Goal: Information Seeking & Learning: Learn about a topic

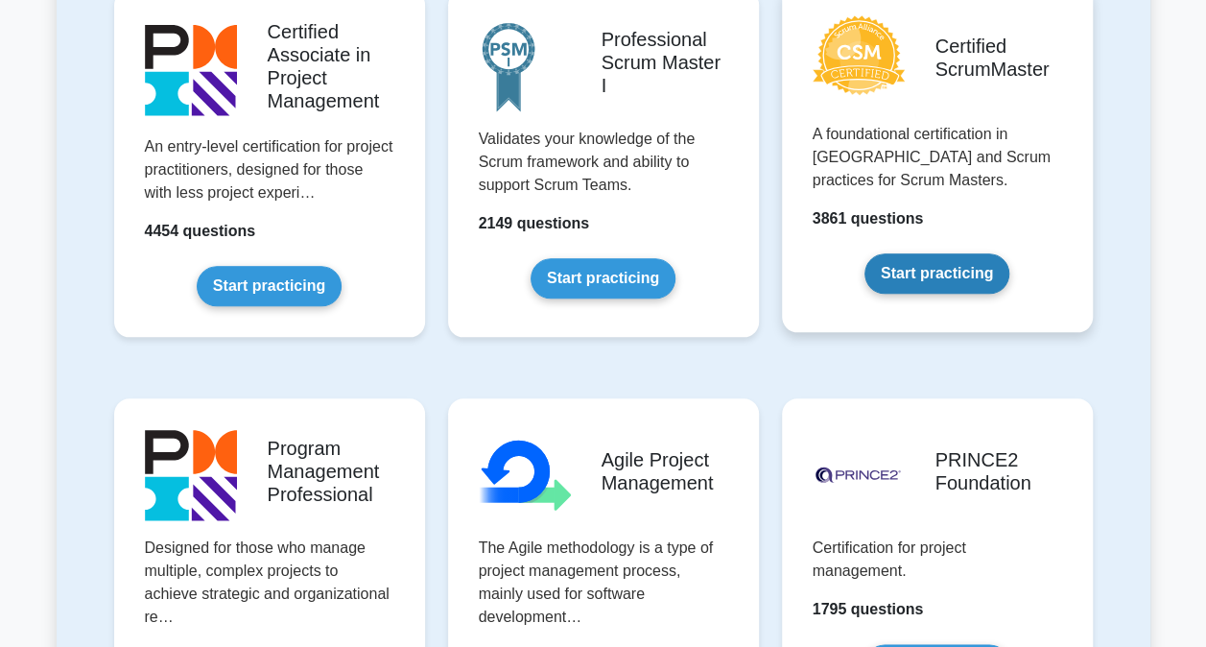
scroll to position [959, 0]
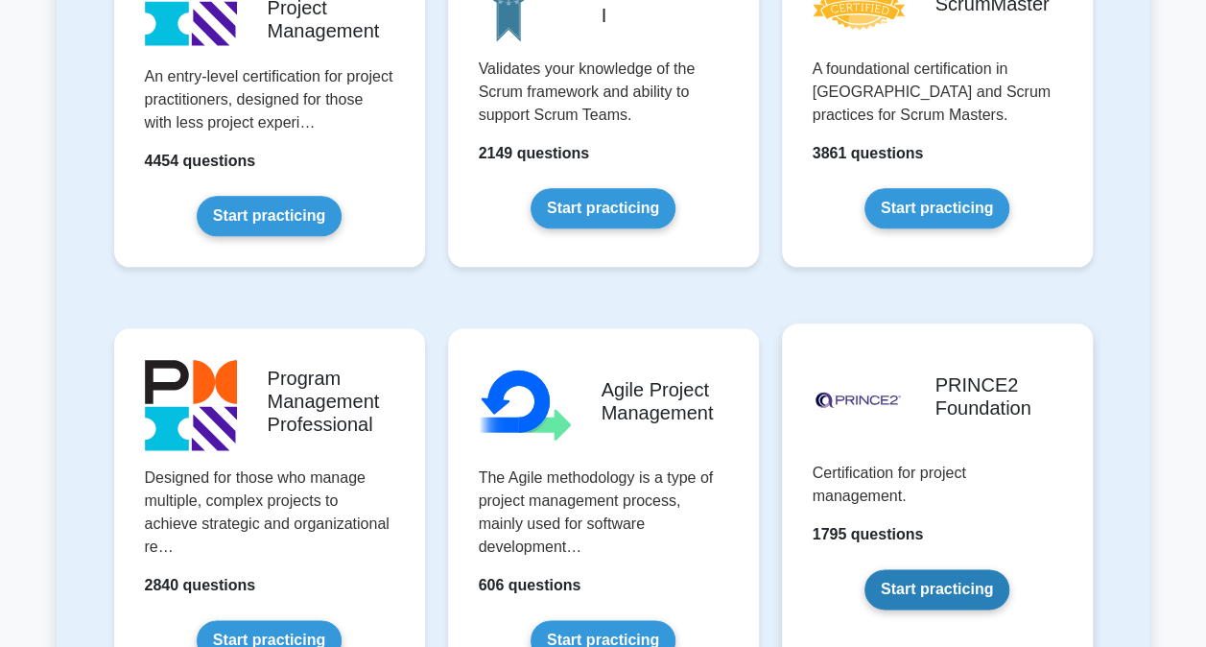
click at [950, 593] on link "Start practicing" at bounding box center [936, 589] width 145 height 40
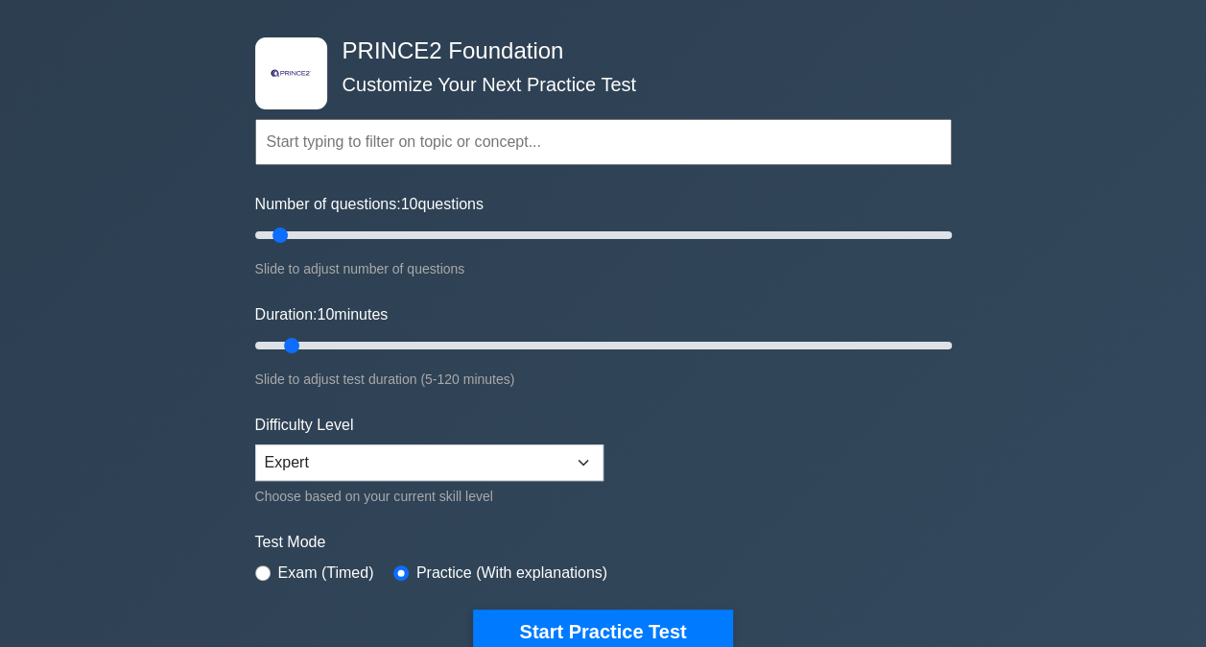
scroll to position [96, 0]
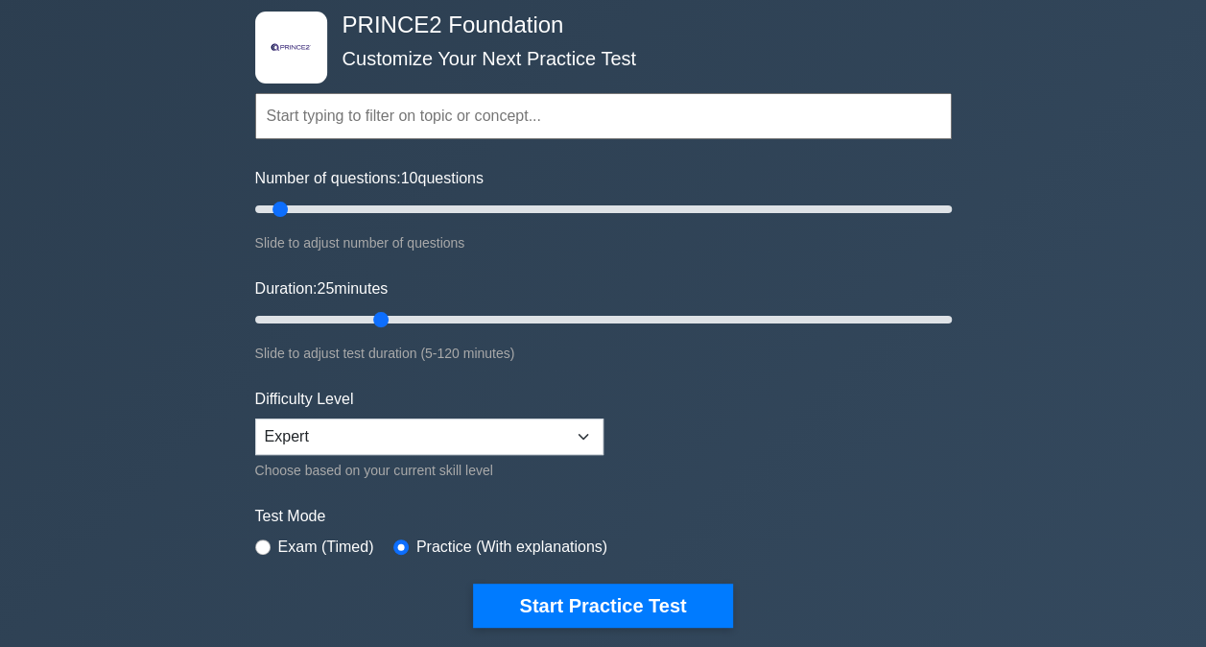
drag, startPoint x: 294, startPoint y: 315, endPoint x: 366, endPoint y: 320, distance: 73.1
type input "25"
click at [366, 320] on input "Duration: 25 minutes" at bounding box center [603, 319] width 696 height 23
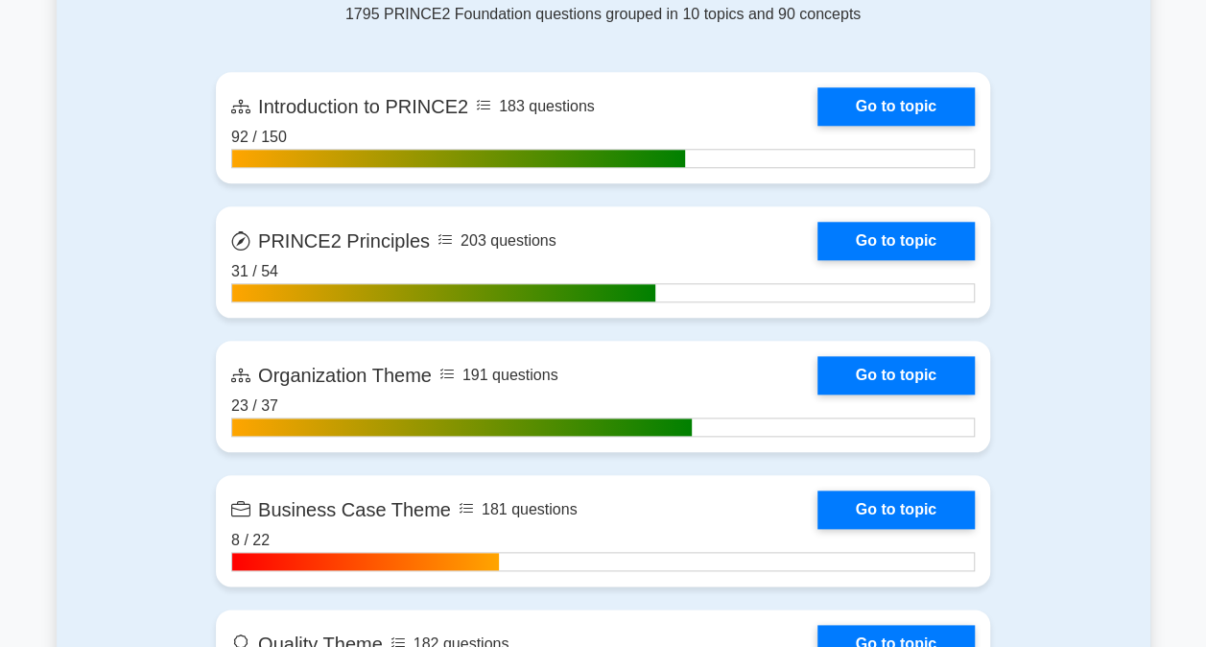
scroll to position [767, 0]
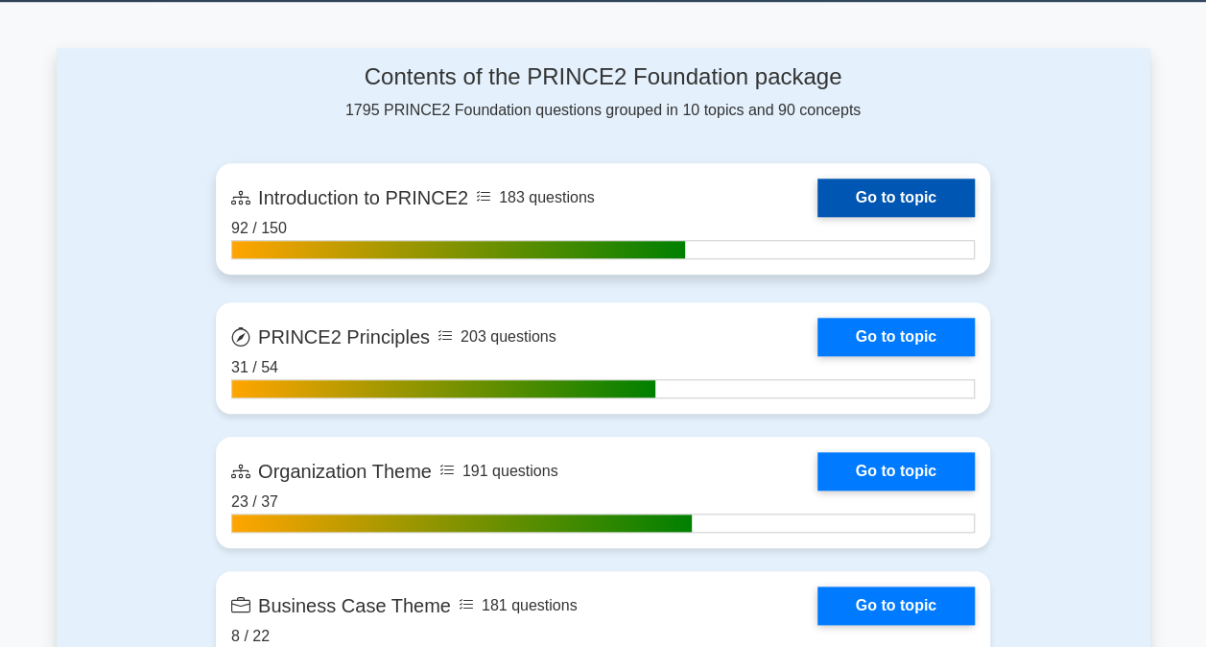
click at [817, 209] on link "Go to topic" at bounding box center [895, 197] width 157 height 38
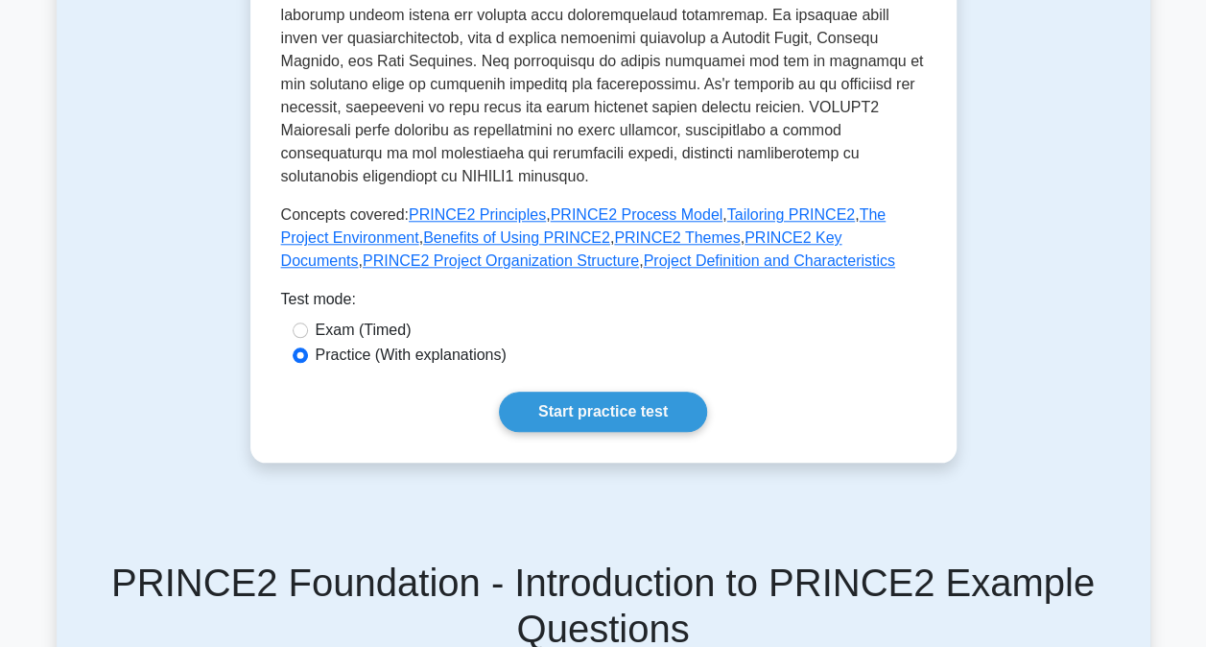
scroll to position [863, 0]
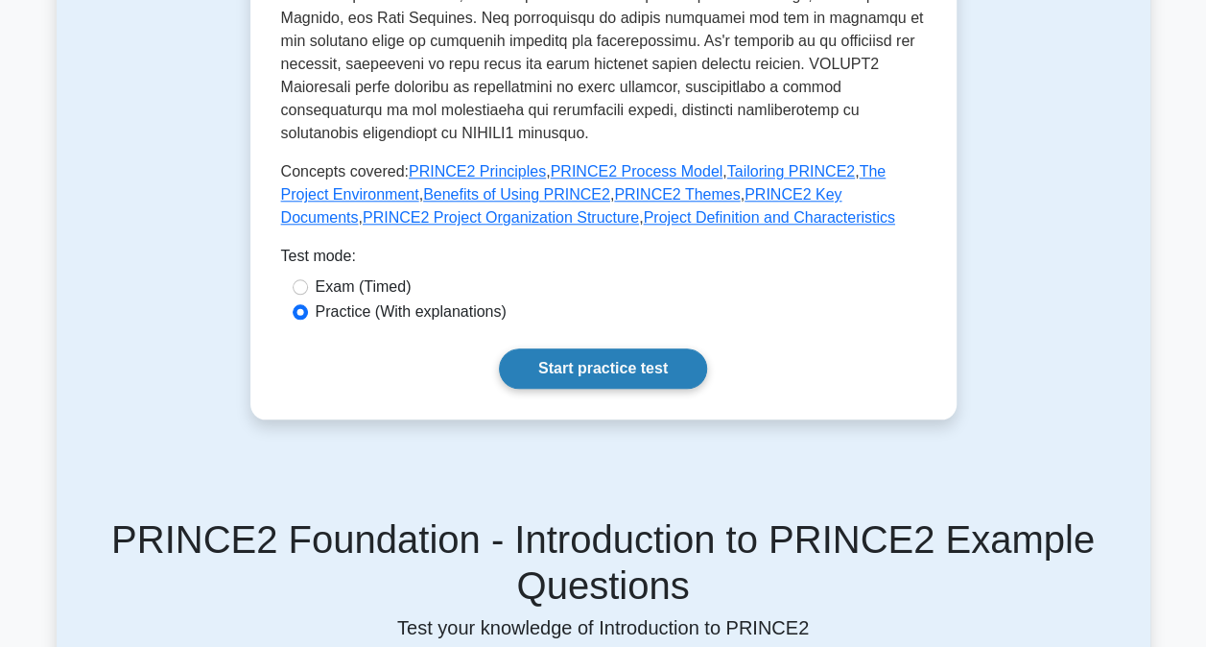
click at [607, 348] on link "Start practice test" at bounding box center [603, 368] width 208 height 40
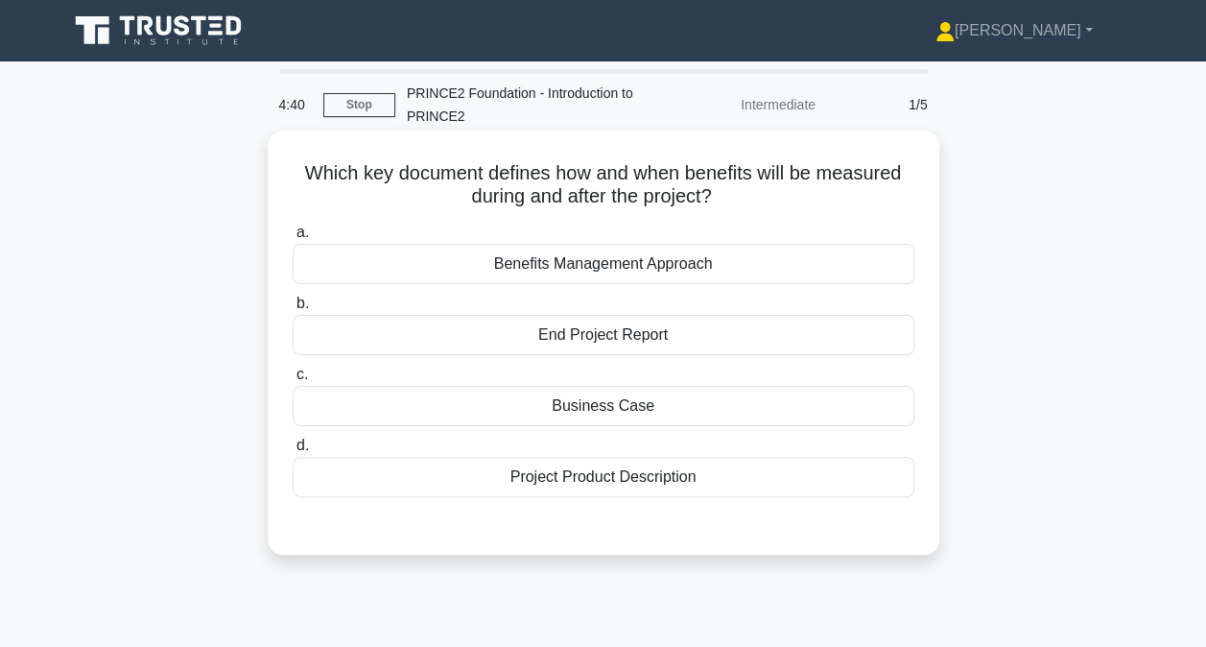
click at [583, 345] on div "End Project Report" at bounding box center [604, 335] width 622 height 40
click at [293, 310] on input "b. End Project Report" at bounding box center [293, 303] width 0 height 12
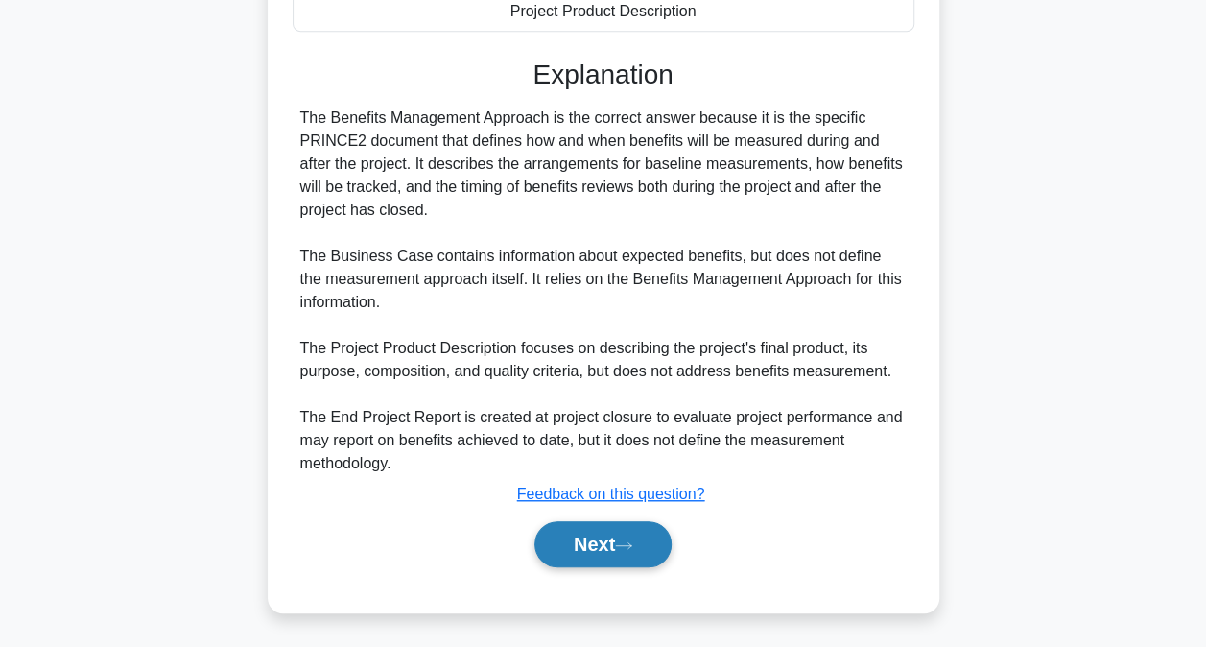
click at [583, 546] on button "Next" at bounding box center [602, 544] width 137 height 46
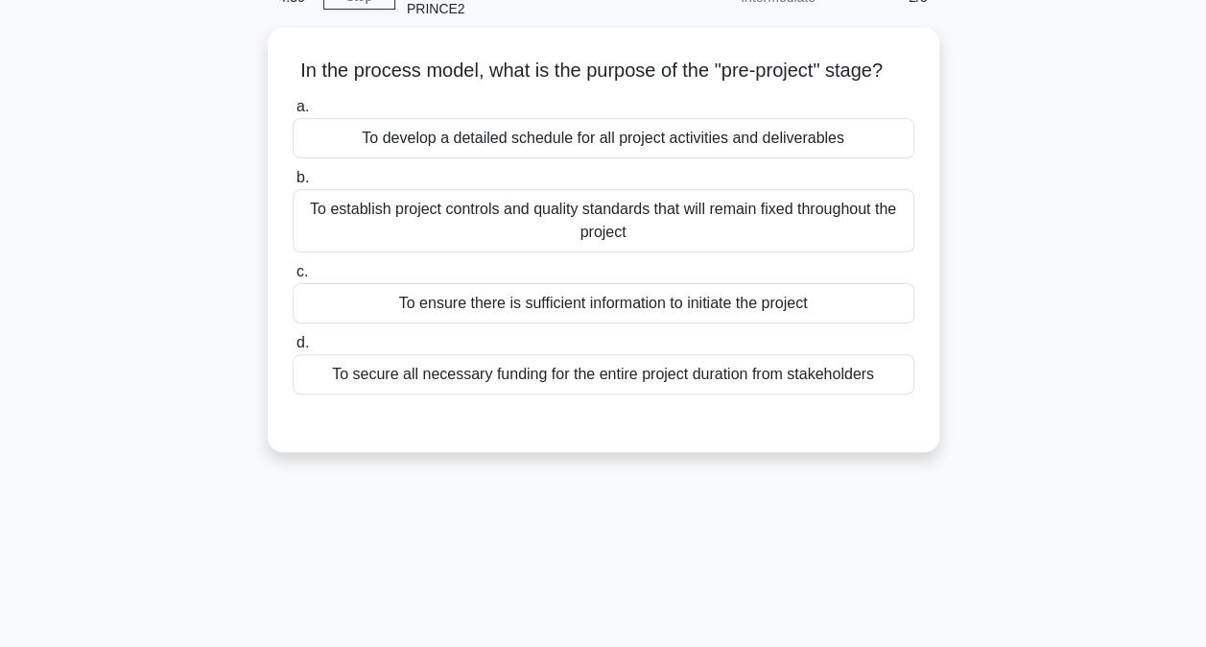
scroll to position [102, 0]
click at [591, 322] on div "To ensure there is sufficient information to initiate the project" at bounding box center [604, 304] width 622 height 40
click at [293, 279] on input "c. To ensure there is sufficient information to initiate the project" at bounding box center [293, 273] width 0 height 12
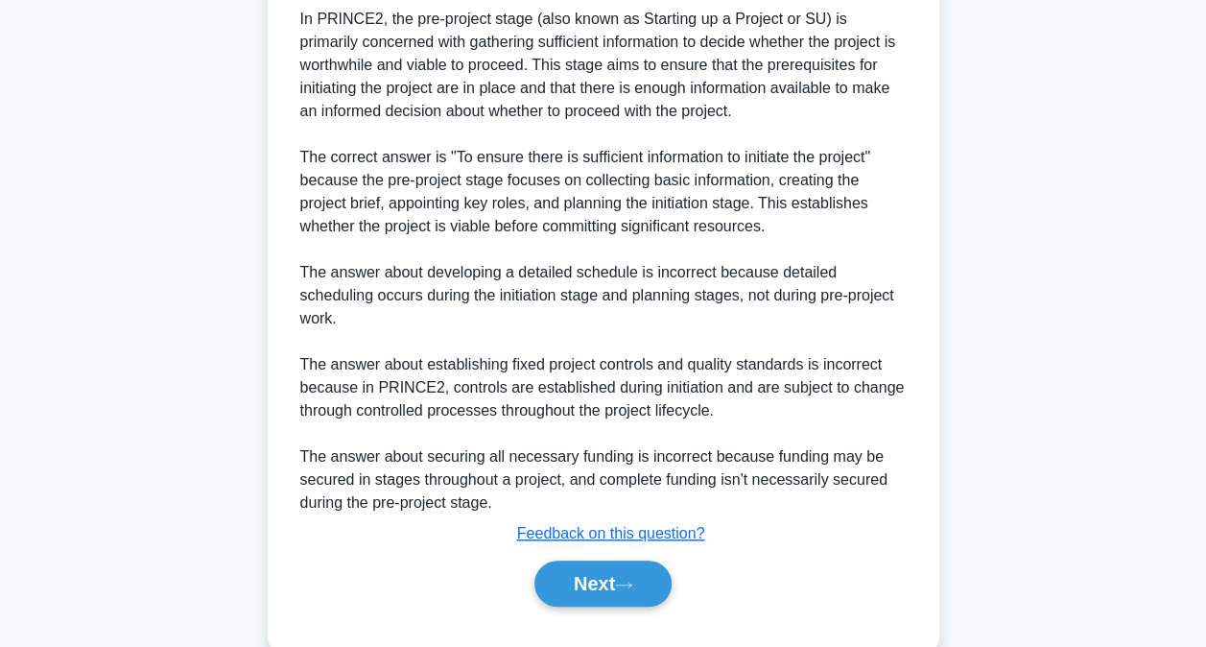
scroll to position [625, 0]
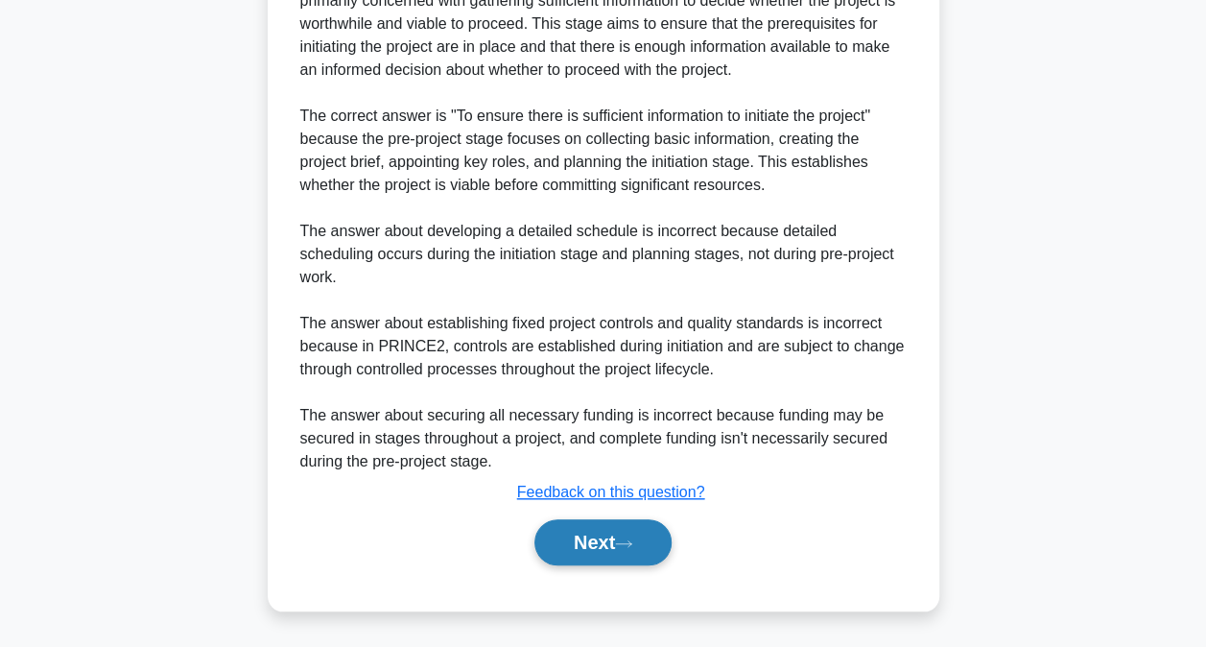
click at [625, 541] on icon at bounding box center [623, 543] width 17 height 11
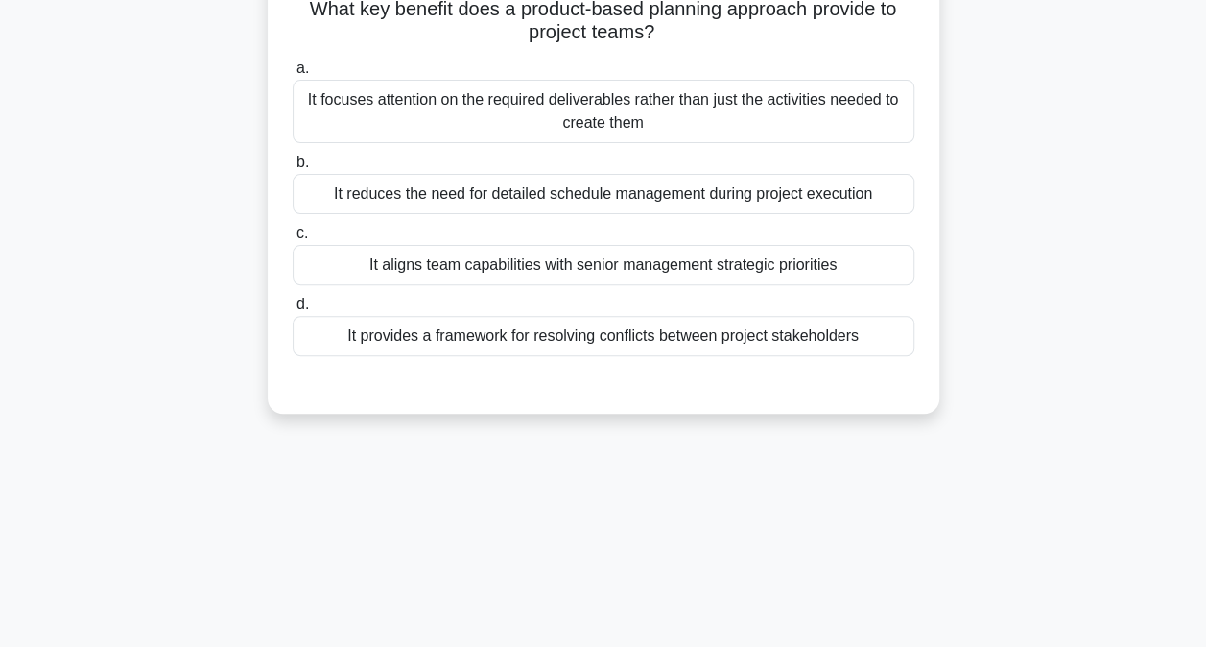
scroll to position [6, 0]
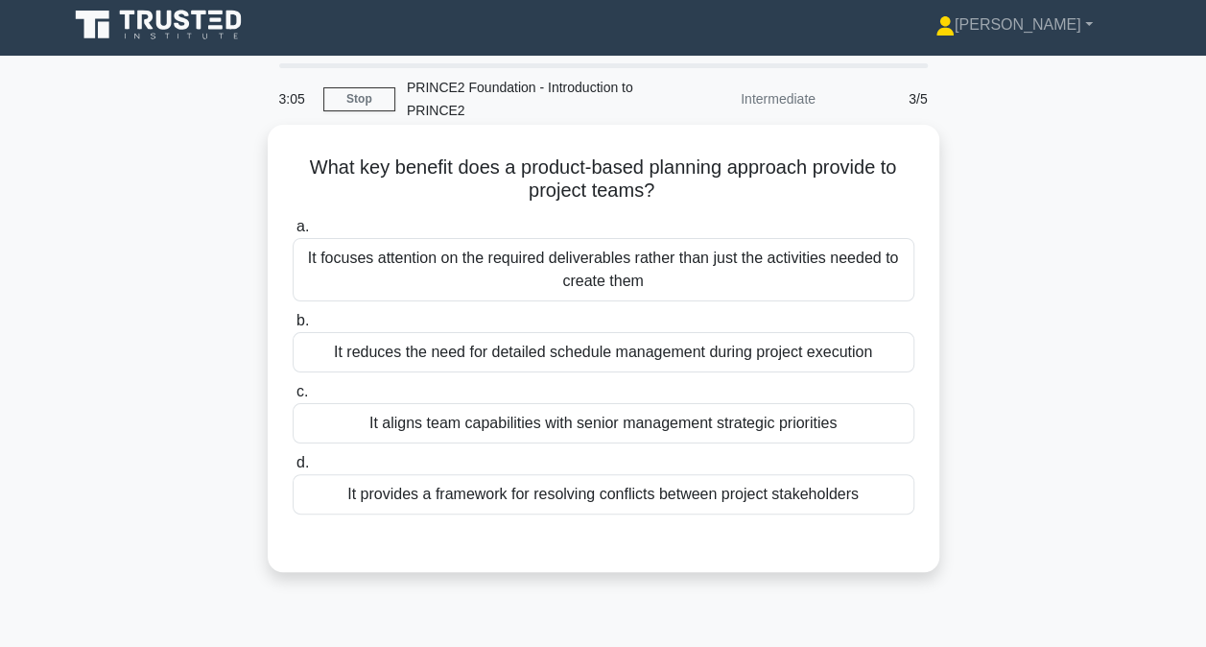
click at [595, 500] on div "It provides a framework for resolving conflicts between project stakeholders" at bounding box center [604, 494] width 622 height 40
click at [293, 469] on input "d. It provides a framework for resolving conflicts between project stakeholders" at bounding box center [293, 463] width 0 height 12
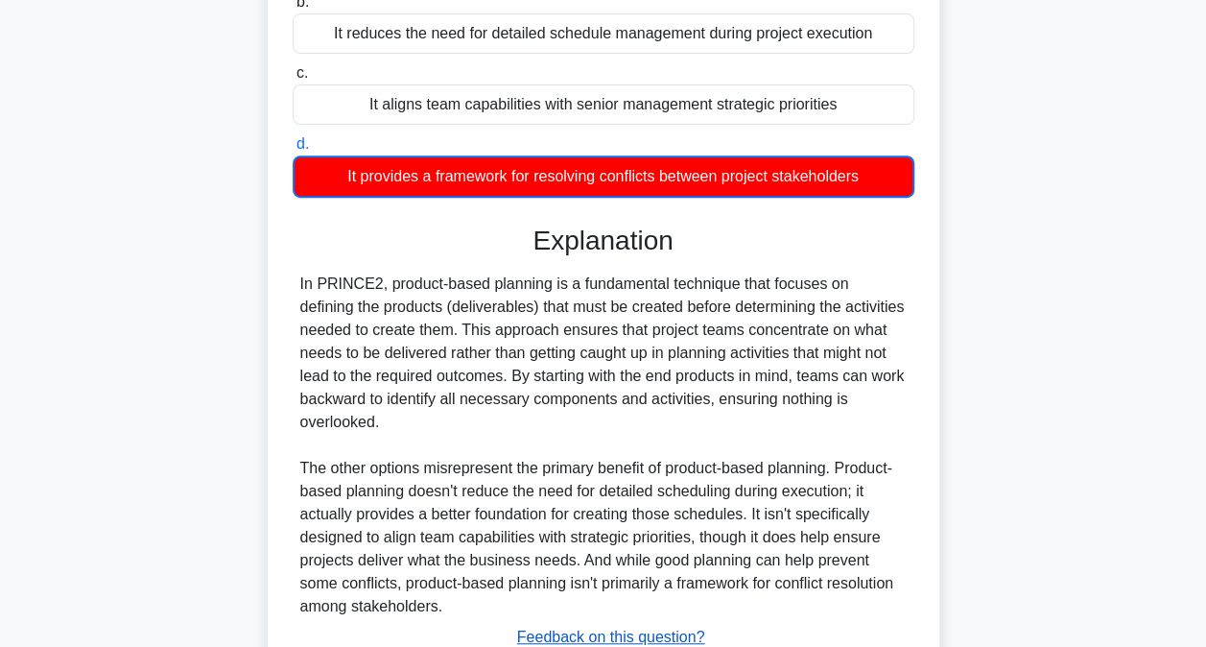
scroll to position [467, 0]
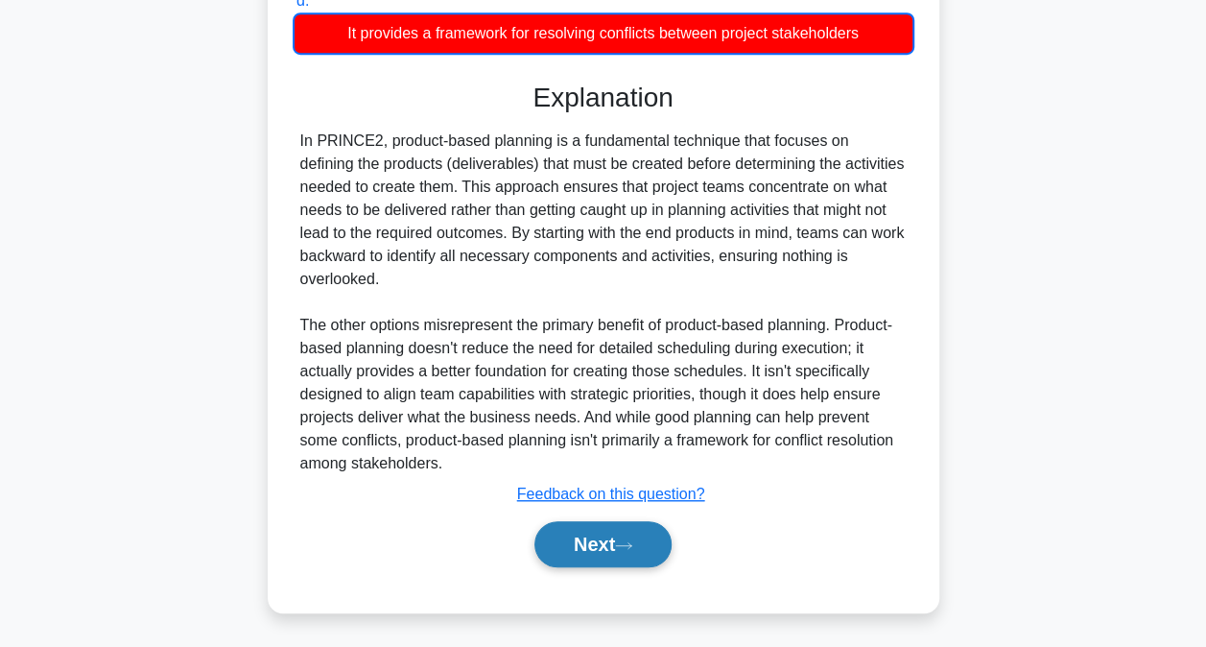
click at [597, 546] on button "Next" at bounding box center [602, 544] width 137 height 46
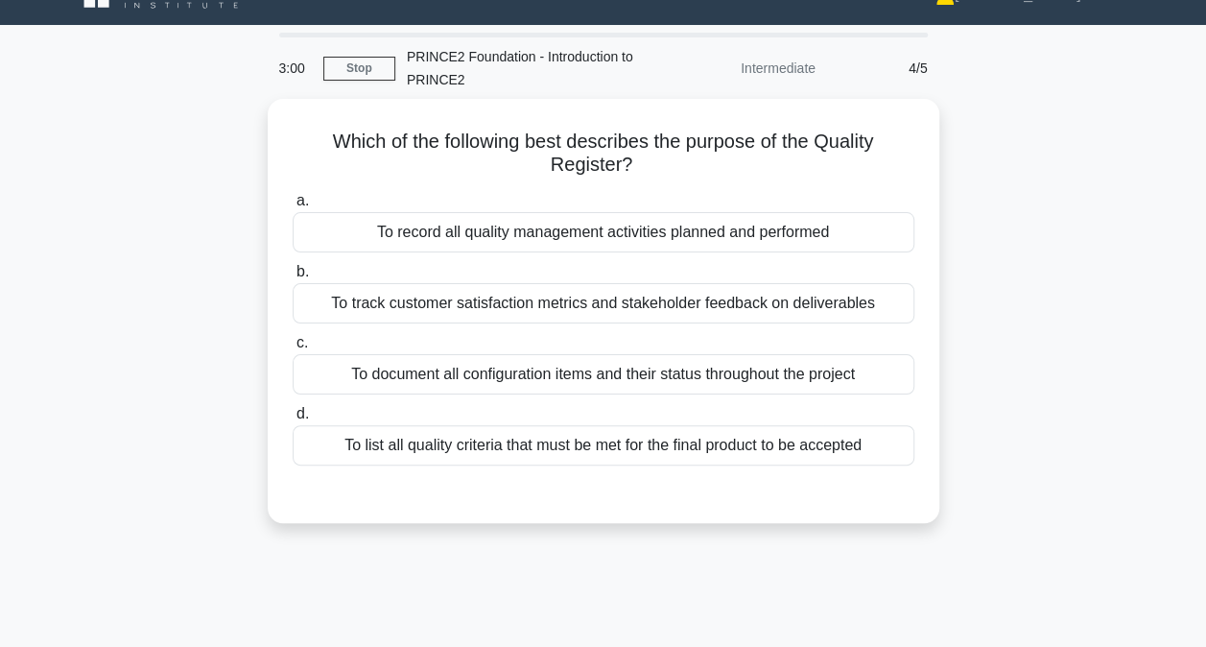
scroll to position [6, 0]
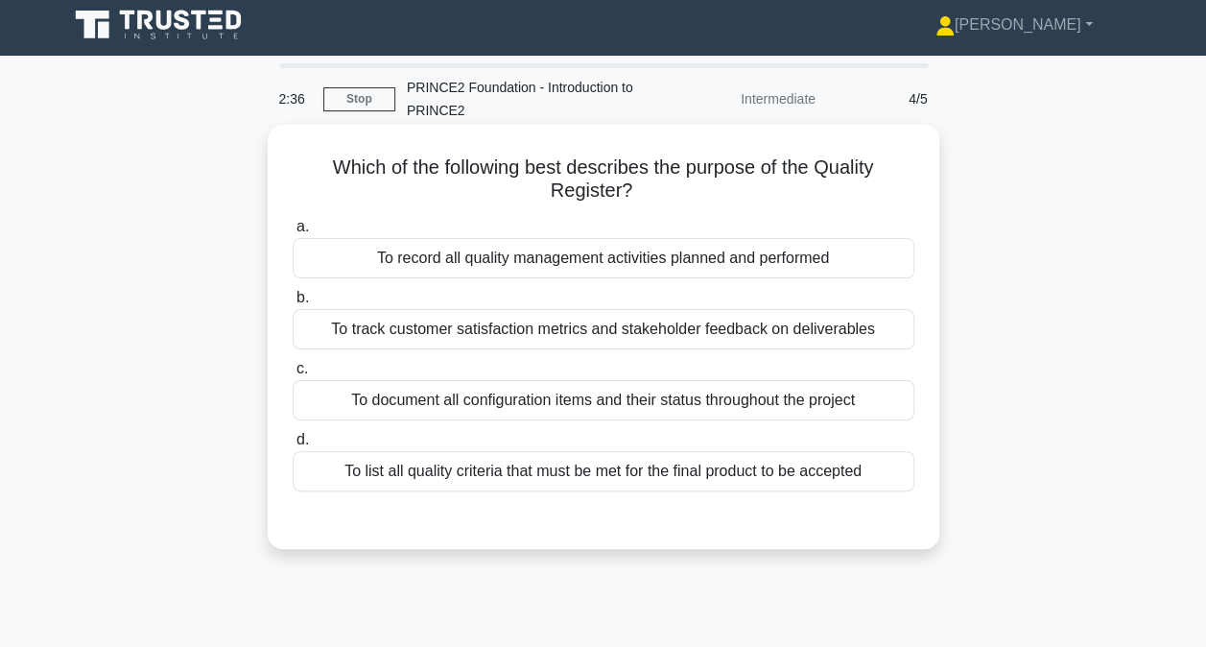
click at [610, 260] on div "To record all quality management activities planned and performed" at bounding box center [604, 258] width 622 height 40
click at [293, 233] on input "a. To record all quality management activities planned and performed" at bounding box center [293, 227] width 0 height 12
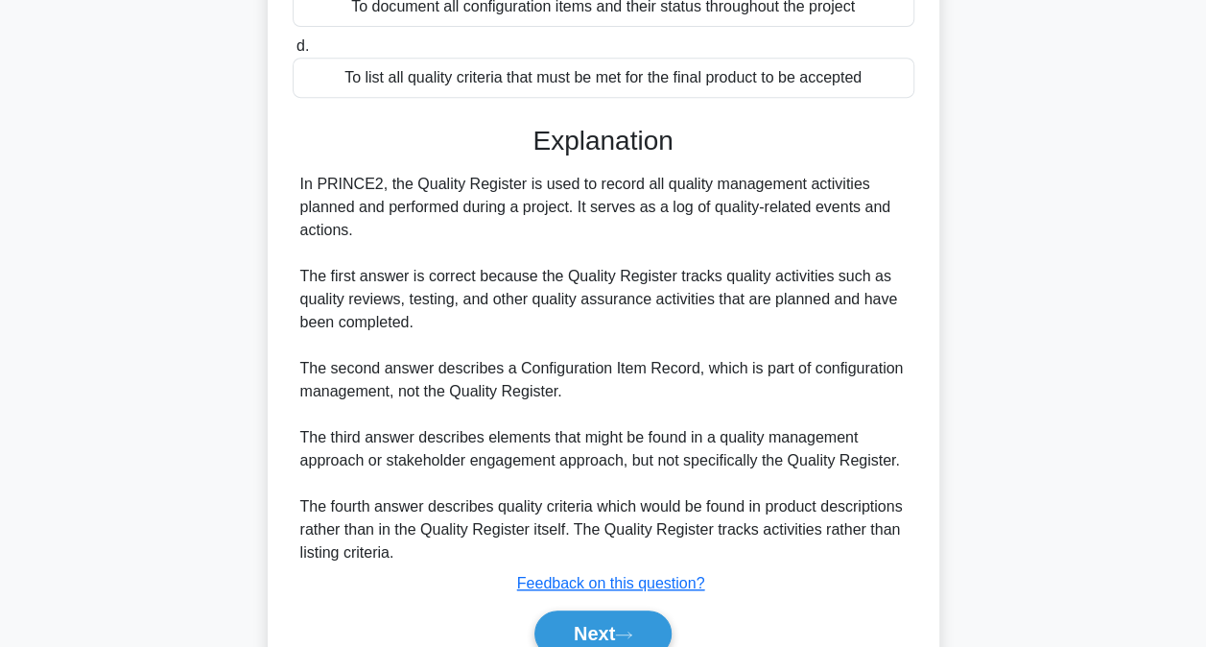
scroll to position [487, 0]
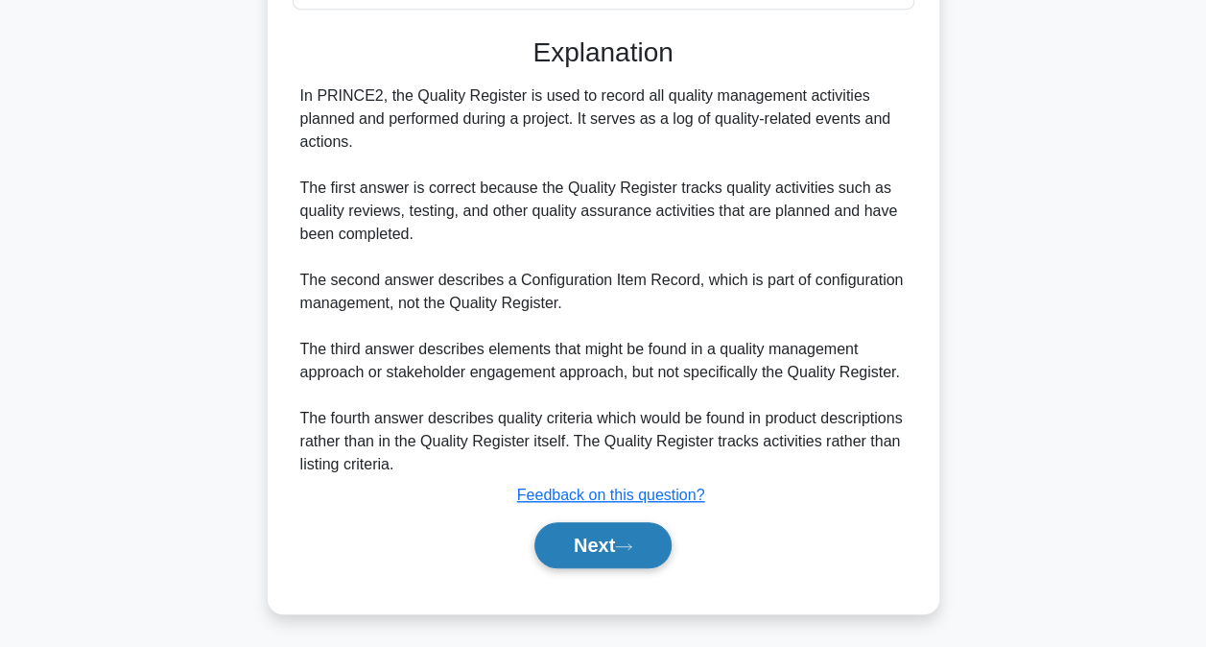
click at [612, 556] on button "Next" at bounding box center [602, 545] width 137 height 46
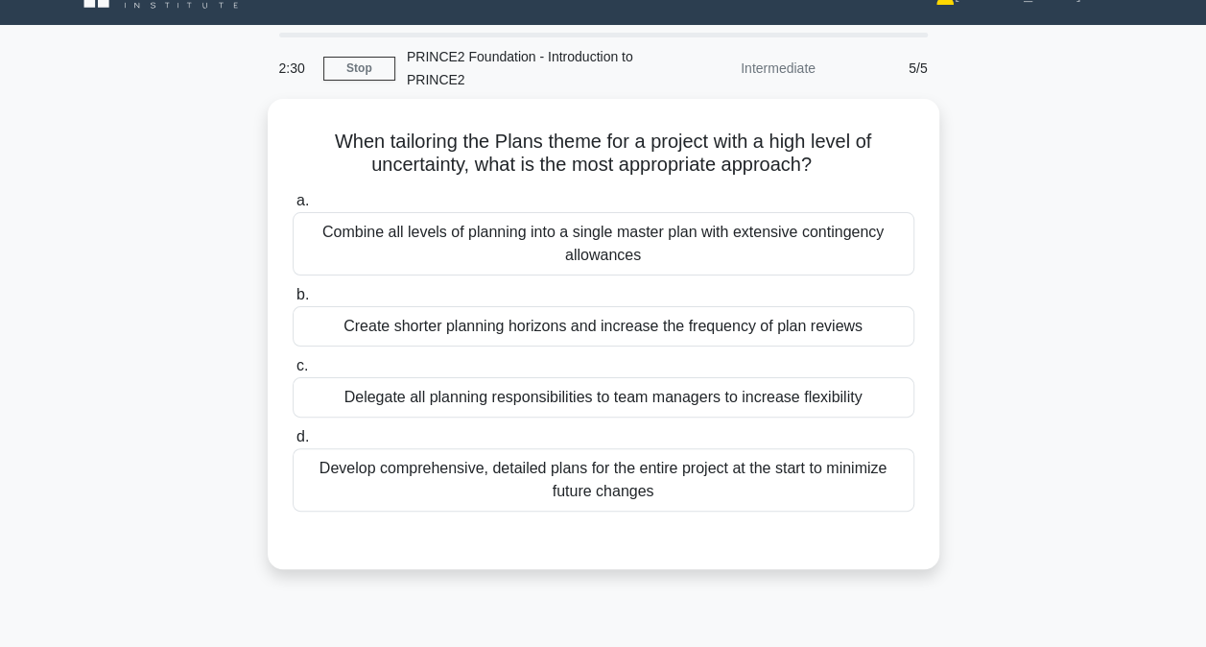
scroll to position [6, 0]
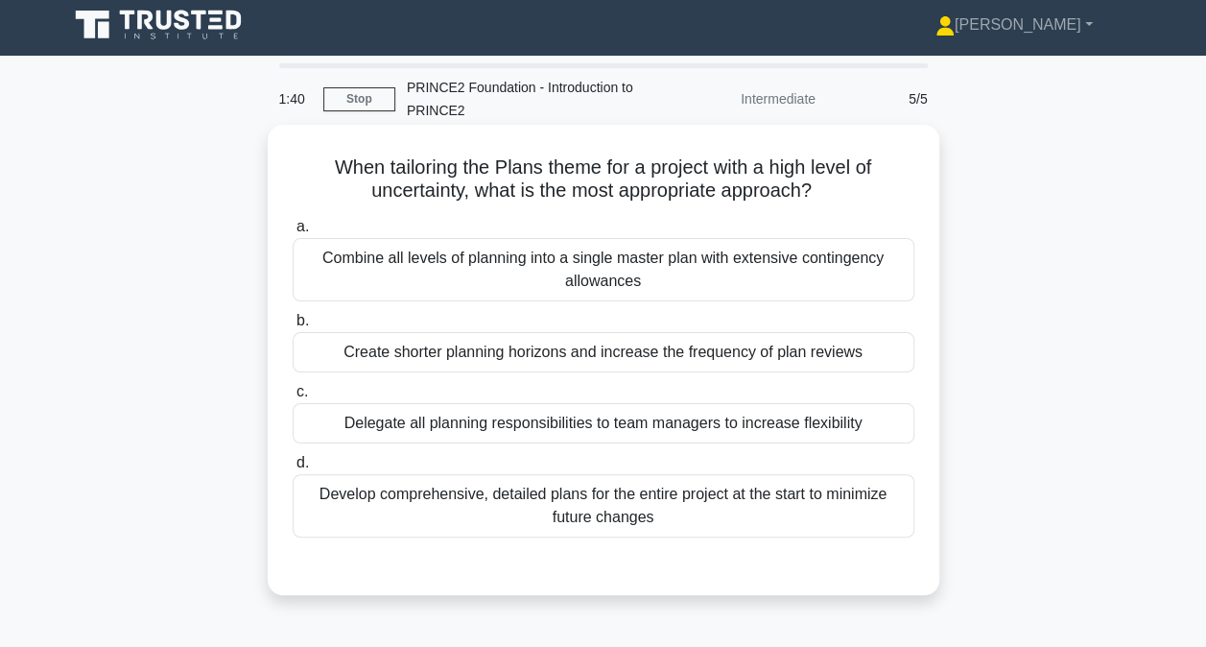
click at [653, 420] on div "Delegate all planning responsibilities to team managers to increase flexibility" at bounding box center [604, 423] width 622 height 40
click at [293, 398] on input "c. Delegate all planning responsibilities to team managers to increase flexibil…" at bounding box center [293, 392] width 0 height 12
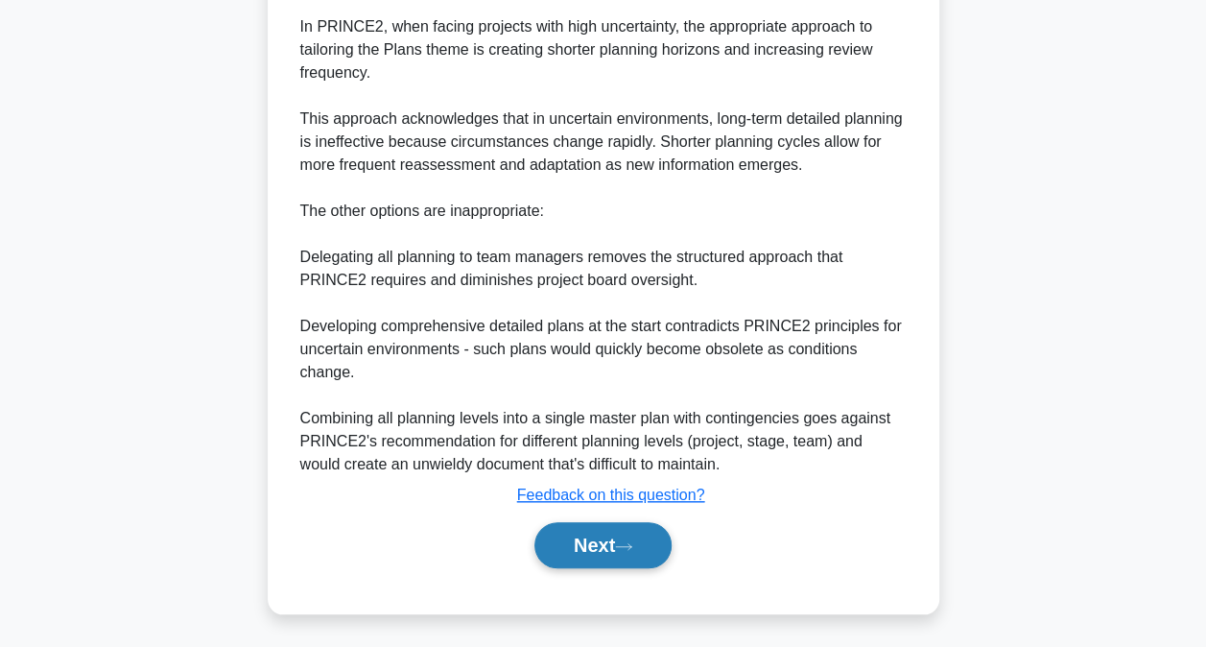
scroll to position [605, 0]
click at [595, 540] on button "Next" at bounding box center [602, 544] width 137 height 46
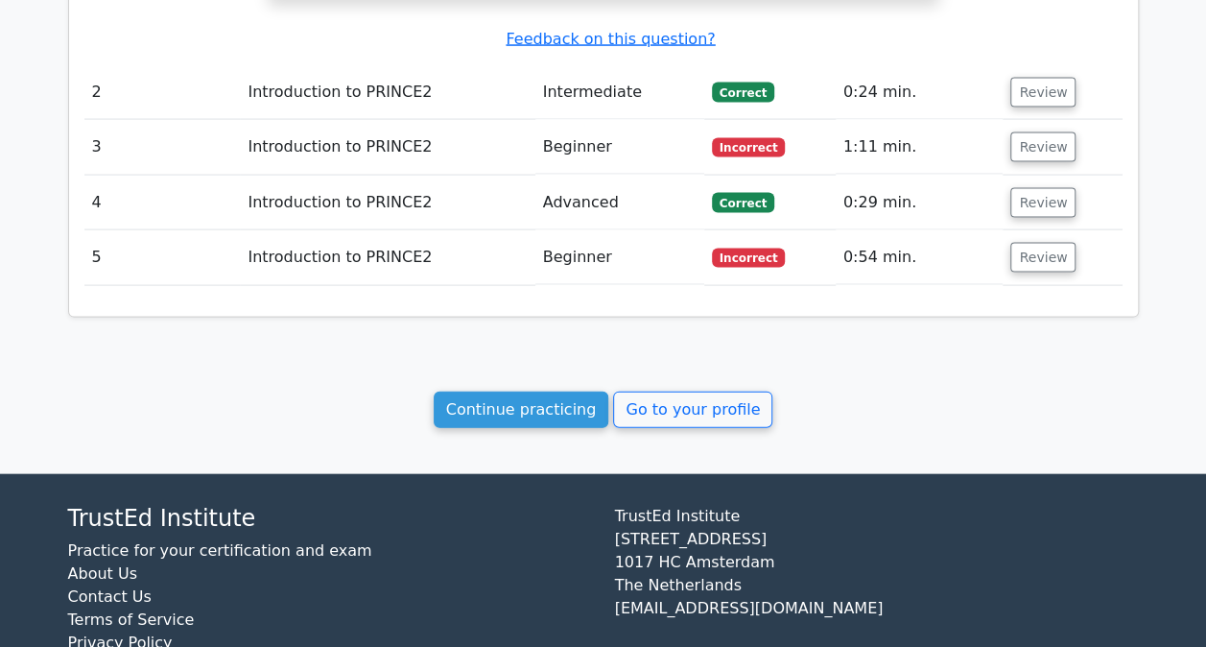
scroll to position [1909, 0]
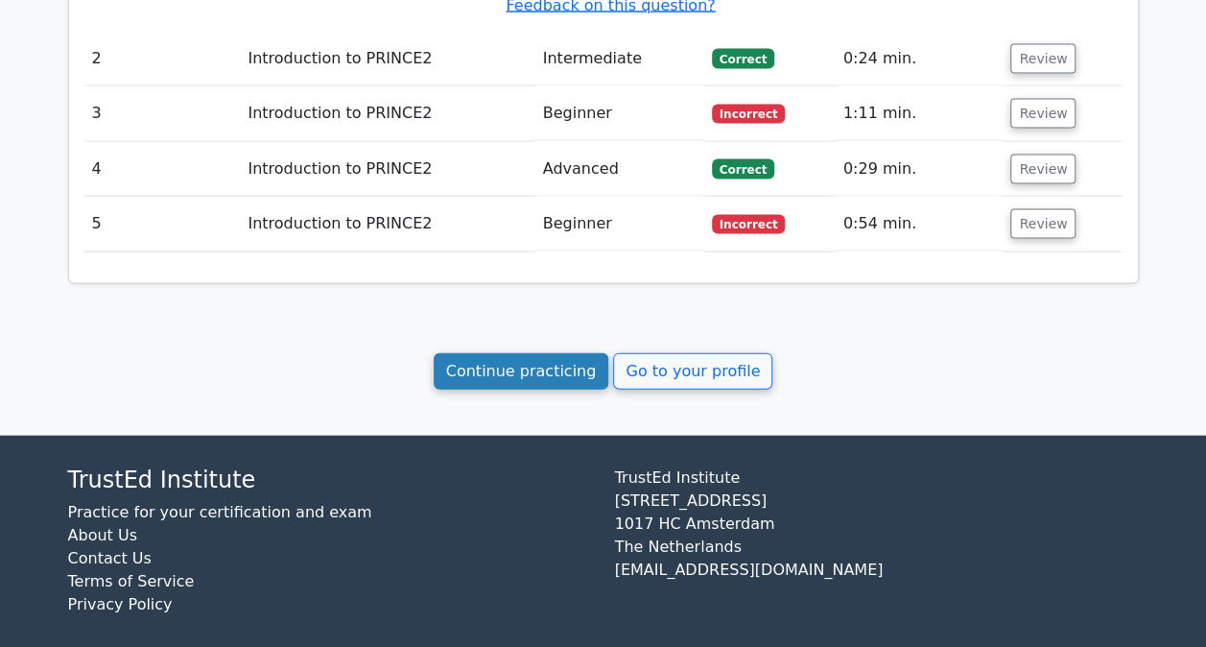
click at [579, 365] on link "Continue practicing" at bounding box center [522, 371] width 176 height 36
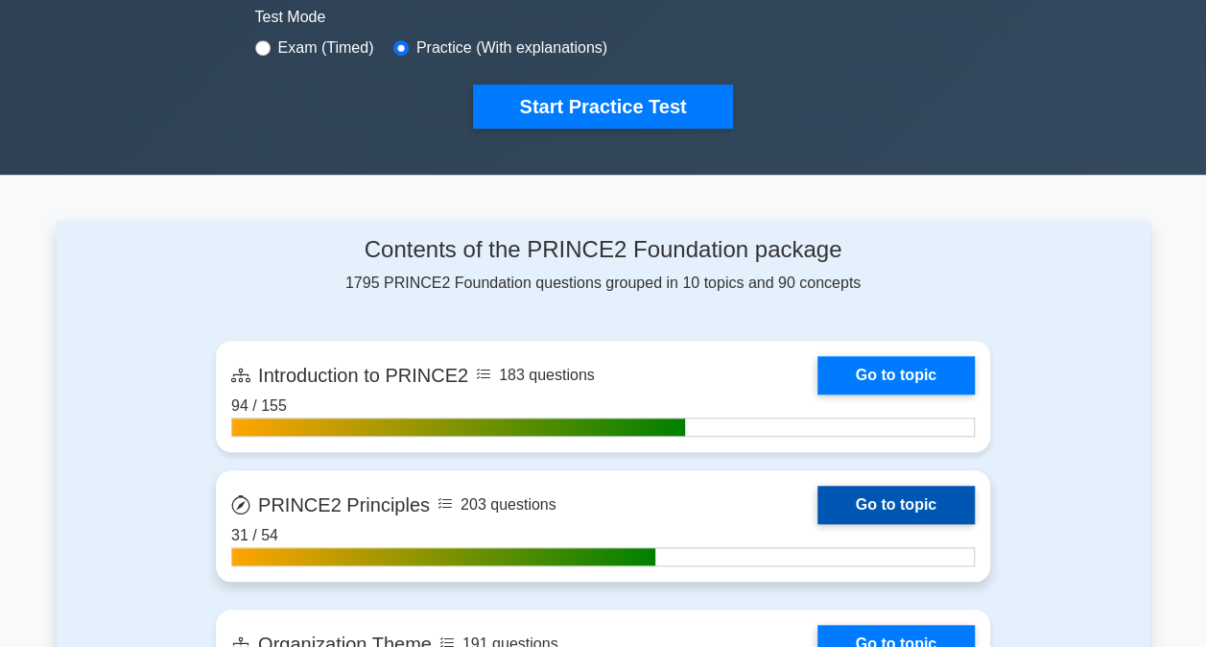
scroll to position [863, 0]
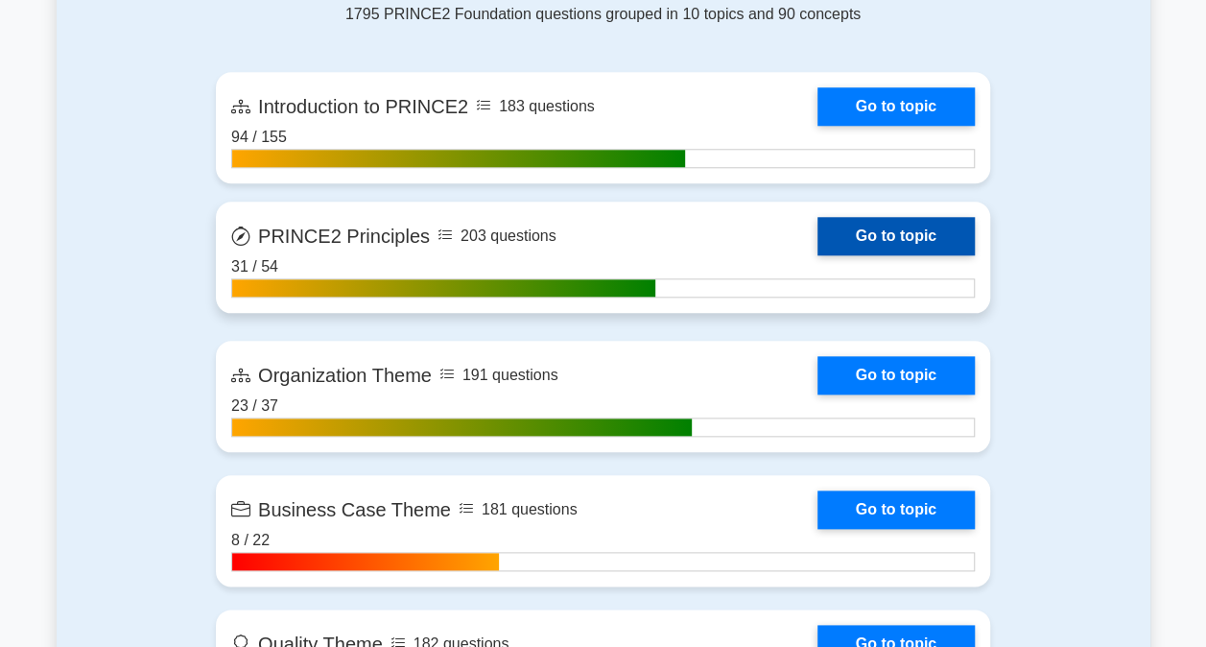
click at [817, 220] on link "Go to topic" at bounding box center [895, 236] width 157 height 38
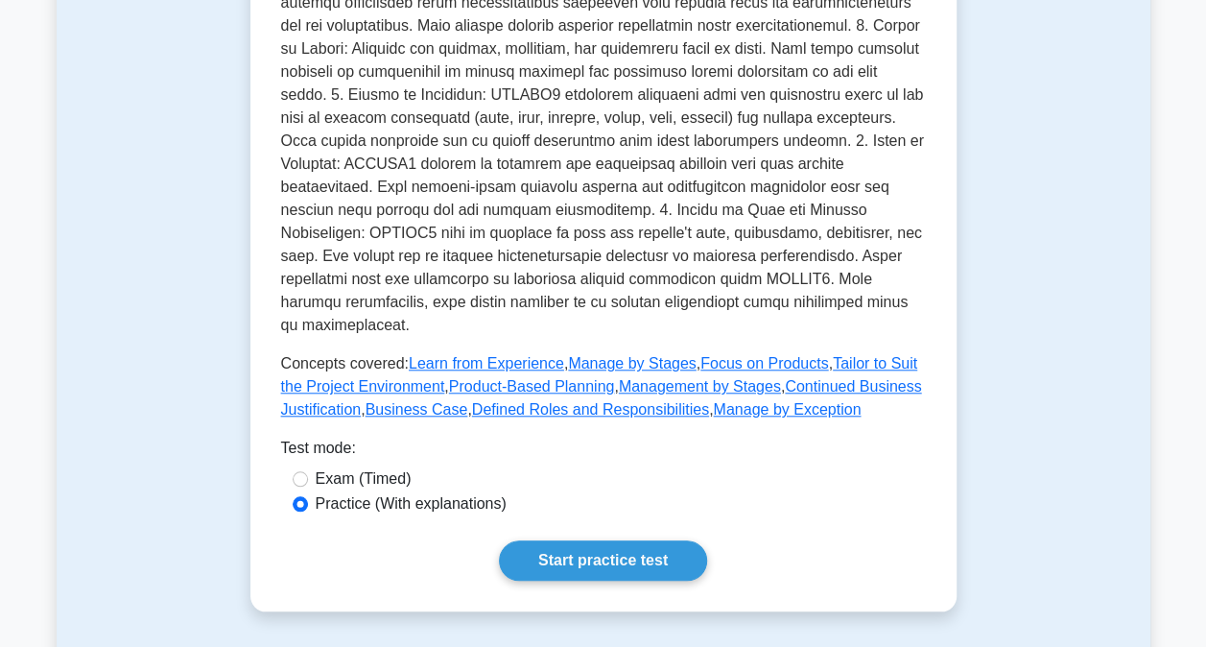
scroll to position [959, 0]
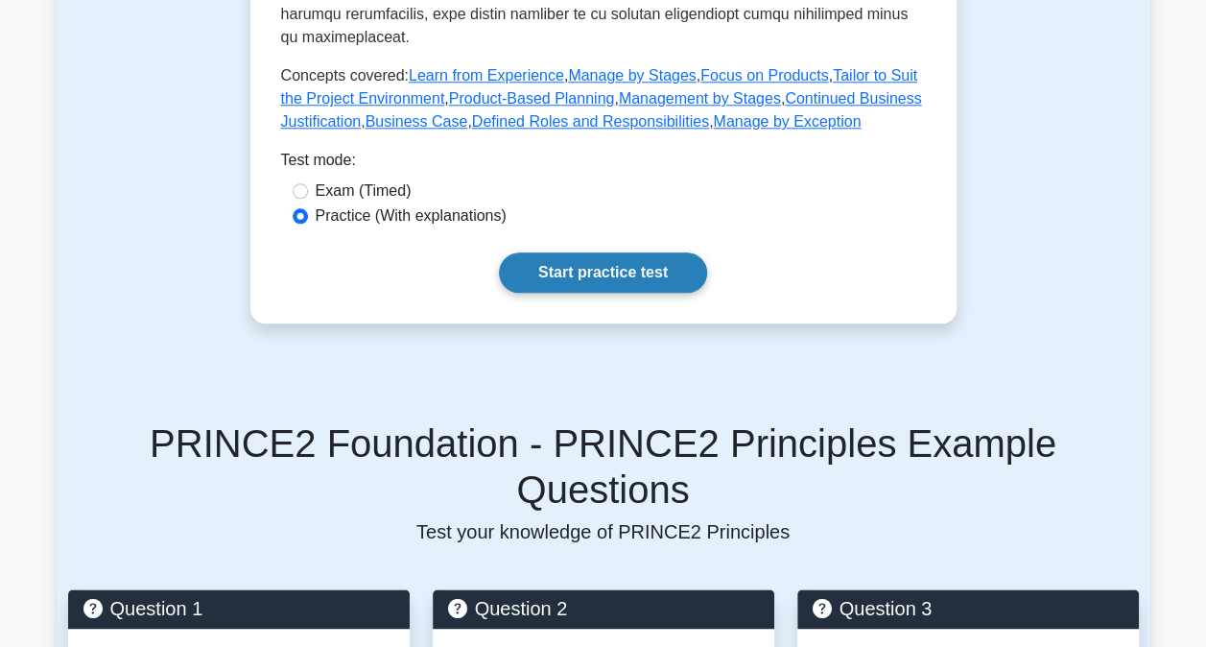
click at [645, 252] on link "Start practice test" at bounding box center [603, 272] width 208 height 40
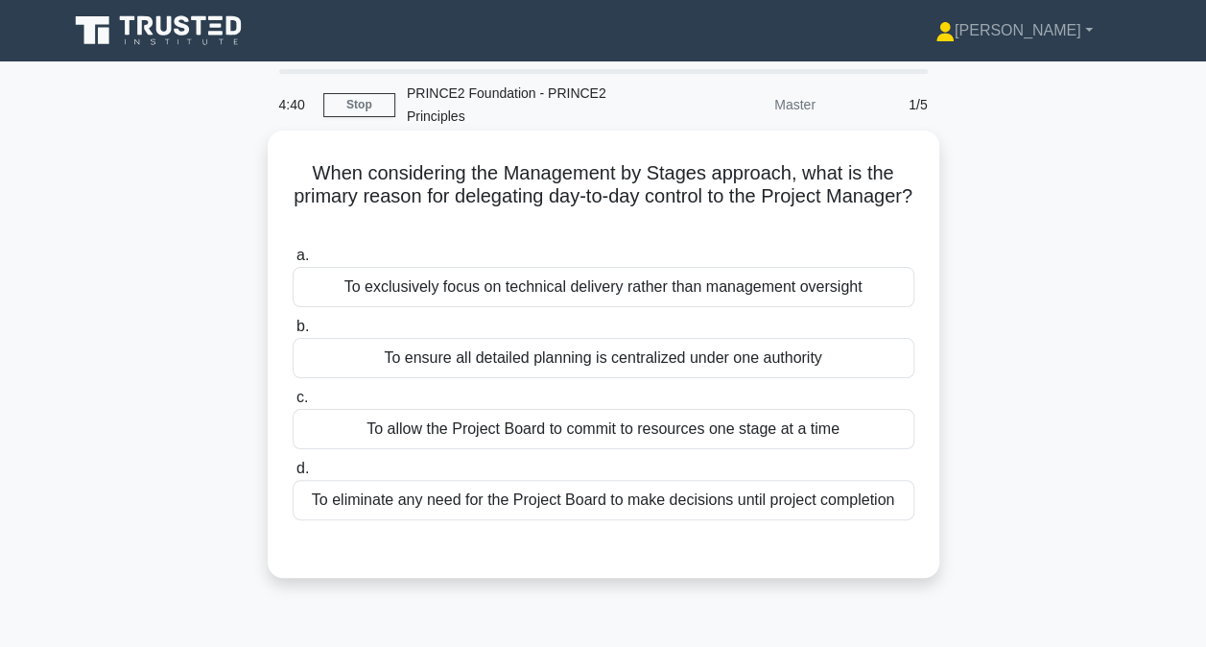
click at [567, 358] on div "To ensure all detailed planning is centralized under one authority" at bounding box center [604, 358] width 622 height 40
click at [293, 333] on input "b. To ensure all detailed planning is centralized under one authority" at bounding box center [293, 326] width 0 height 12
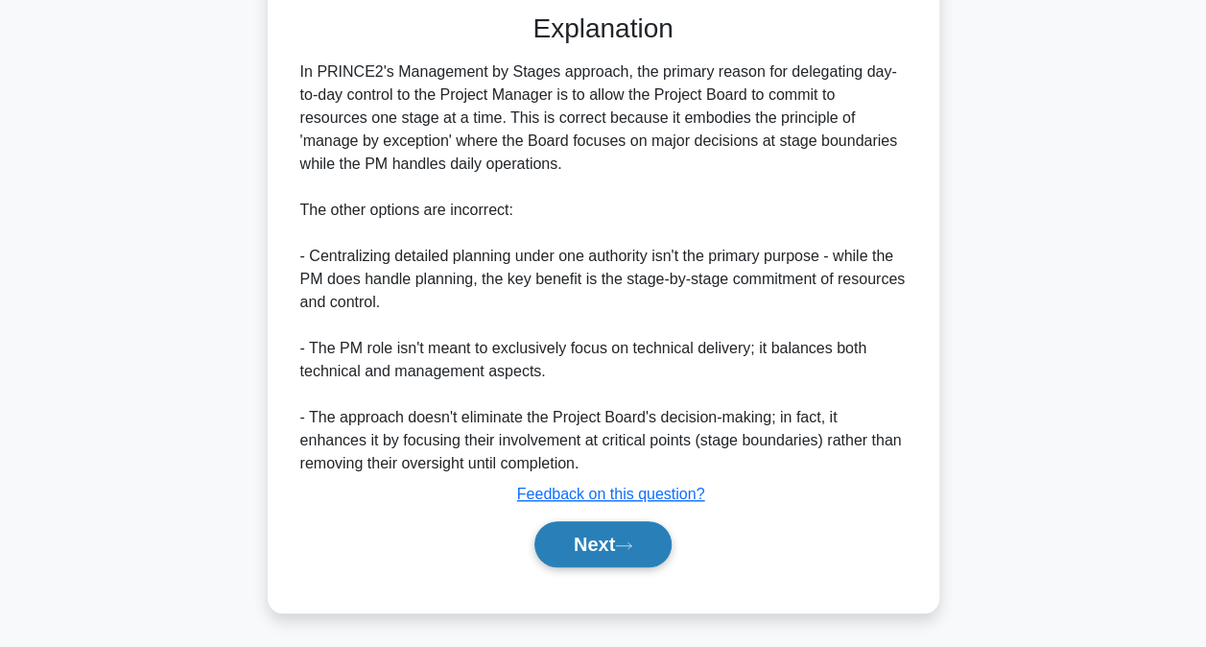
click at [610, 532] on button "Next" at bounding box center [602, 544] width 137 height 46
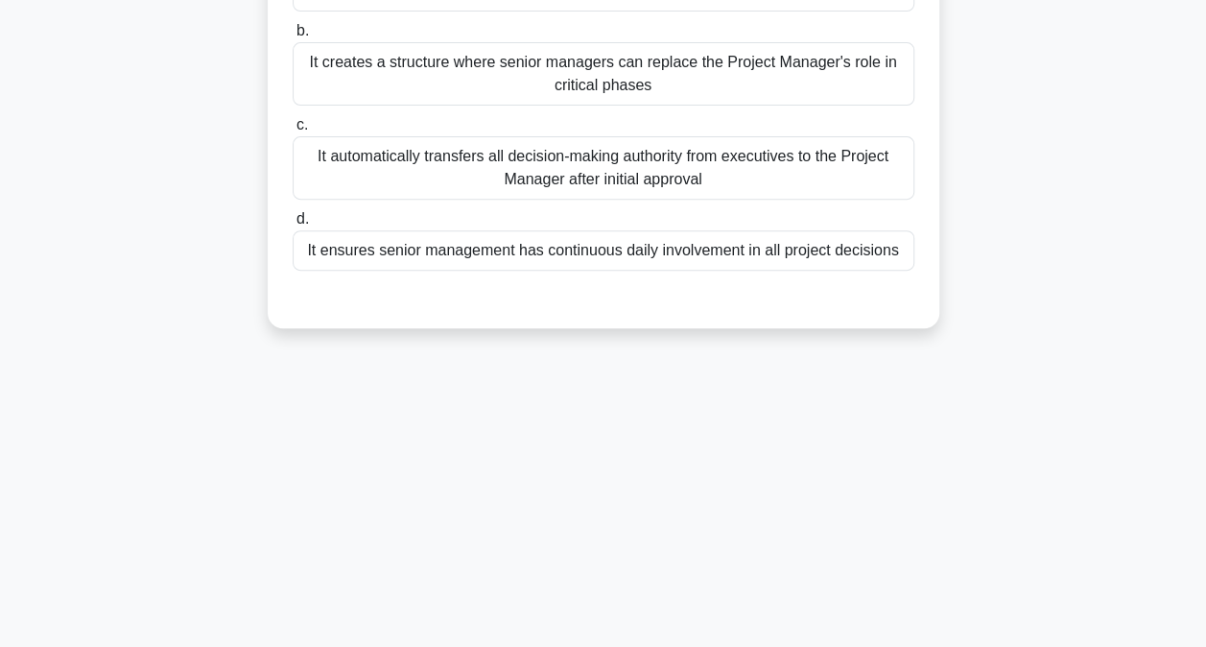
scroll to position [102, 0]
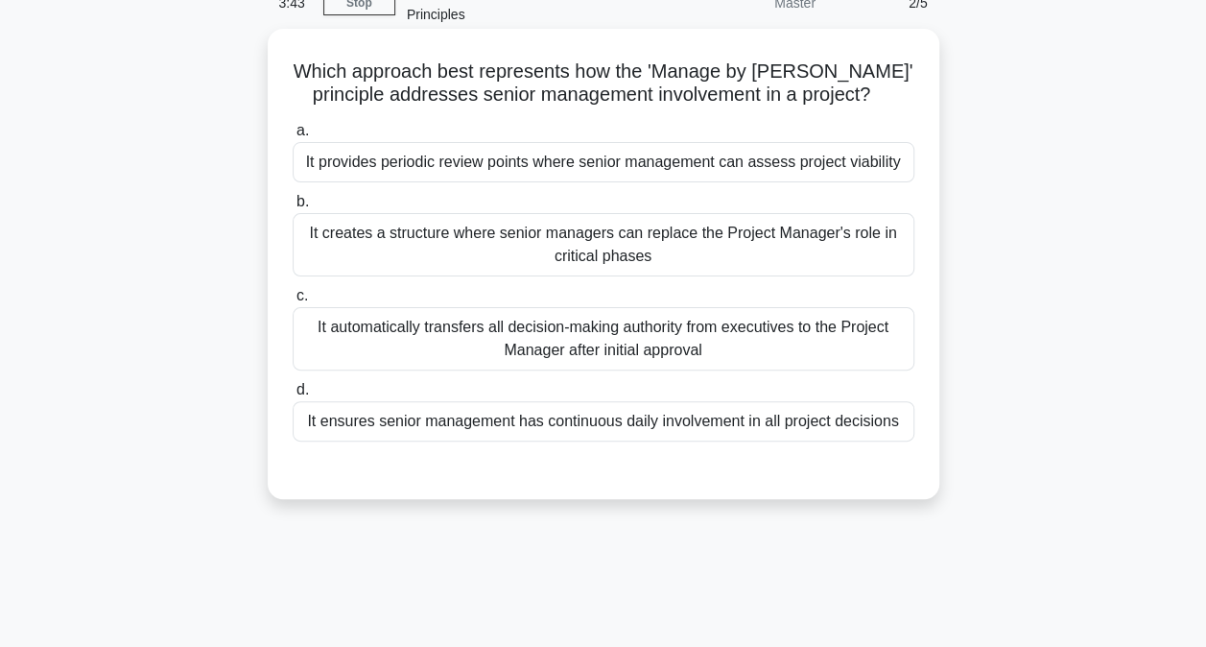
click at [672, 157] on div "It provides periodic review points where senior management can assess project v…" at bounding box center [604, 162] width 622 height 40
click at [293, 137] on input "a. It provides periodic review points where senior management can assess projec…" at bounding box center [293, 131] width 0 height 12
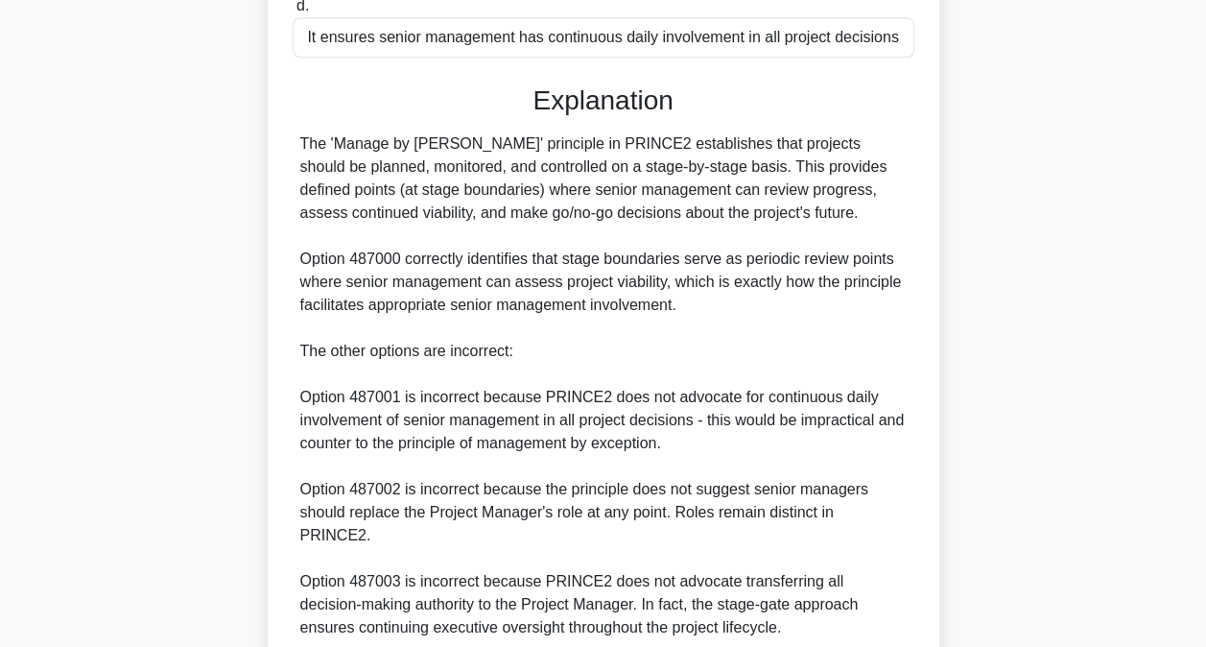
scroll to position [648, 0]
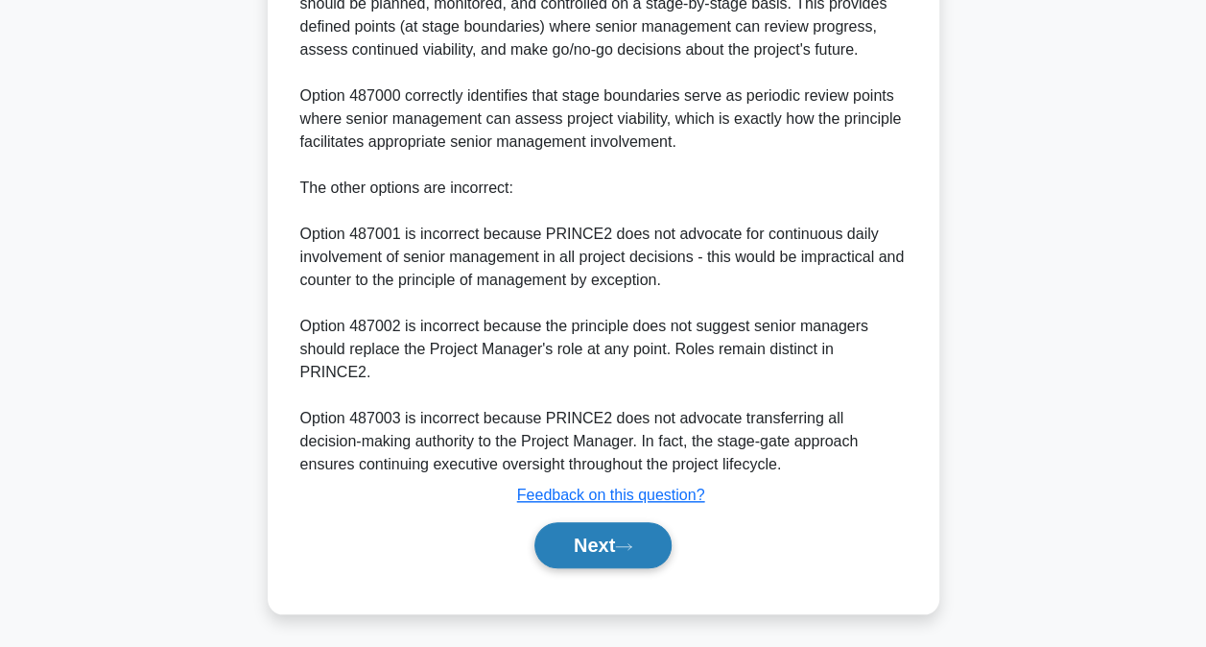
click at [625, 533] on button "Next" at bounding box center [602, 545] width 137 height 46
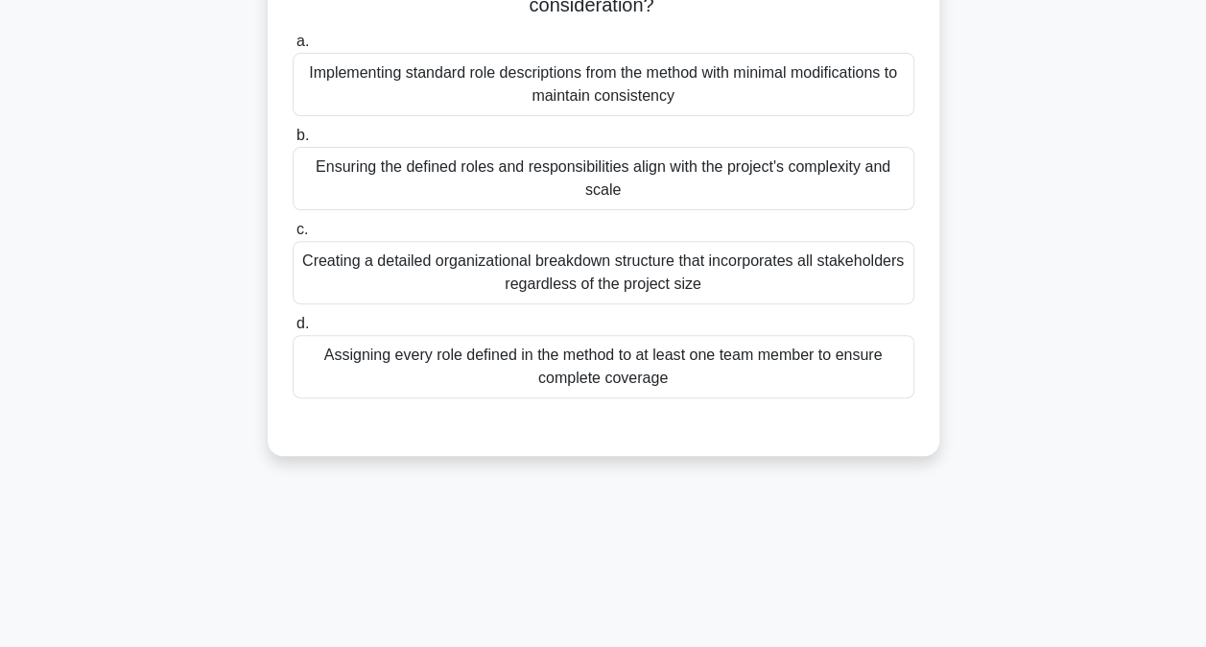
scroll to position [6, 0]
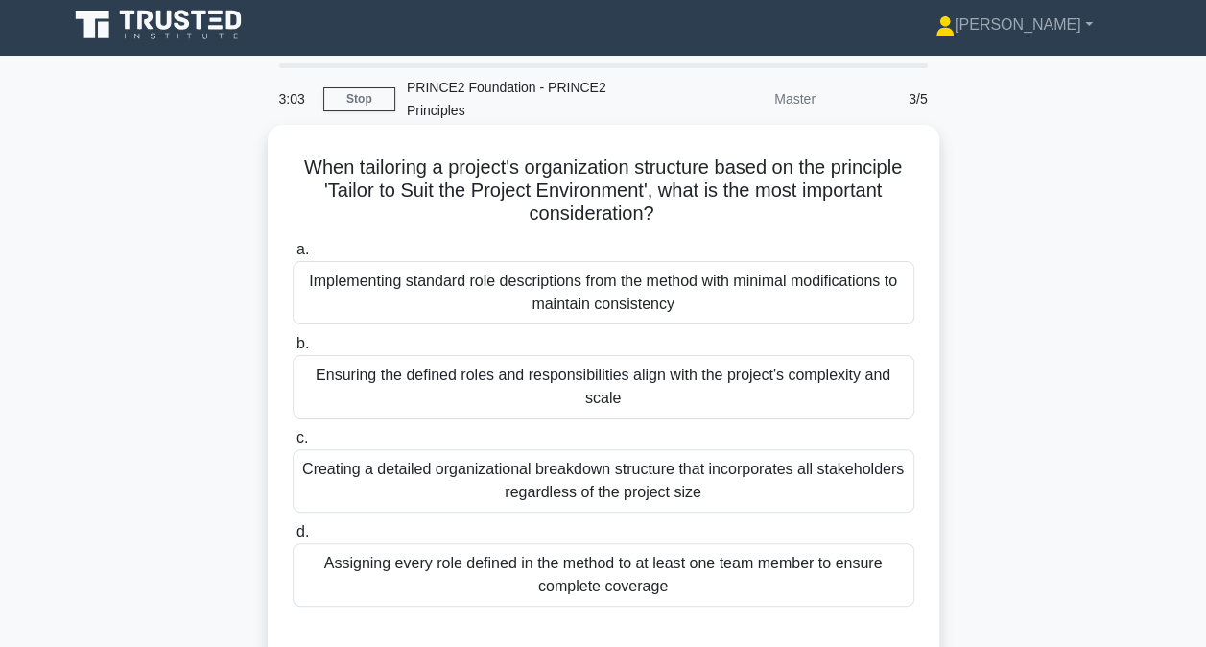
click at [522, 377] on div "Ensuring the defined roles and responsibilities align with the project's comple…" at bounding box center [604, 386] width 622 height 63
click at [293, 350] on input "b. Ensuring the defined roles and responsibilities align with the project's com…" at bounding box center [293, 344] width 0 height 12
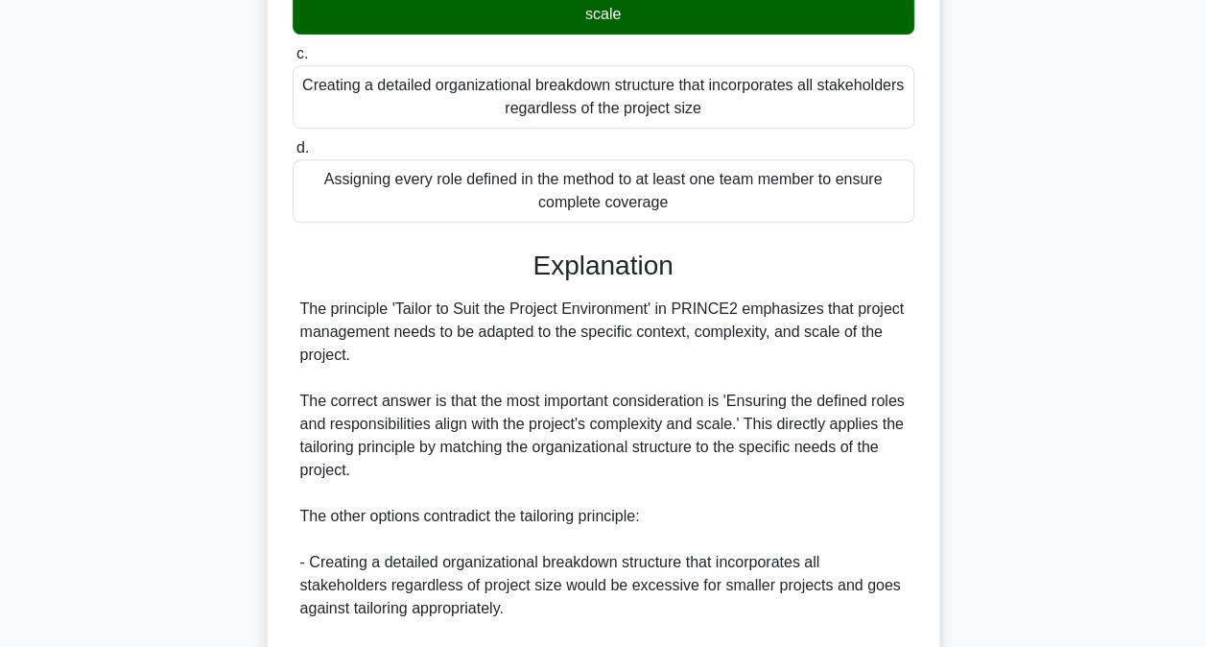
scroll to position [677, 0]
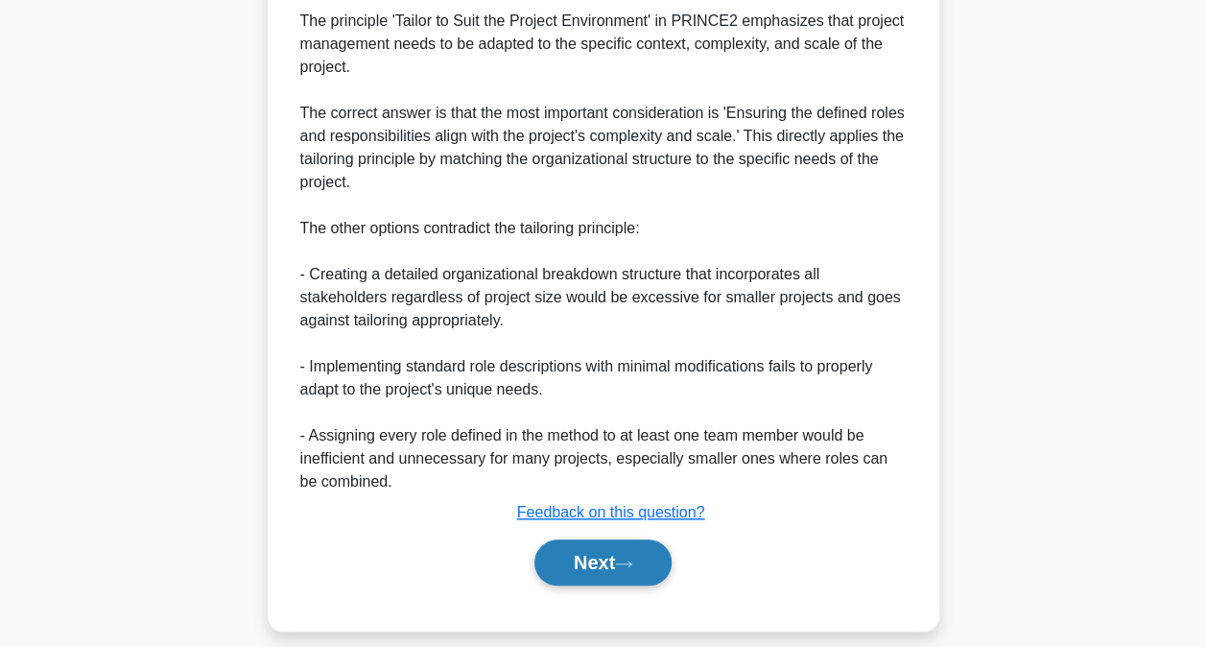
click at [605, 560] on button "Next" at bounding box center [602, 562] width 137 height 46
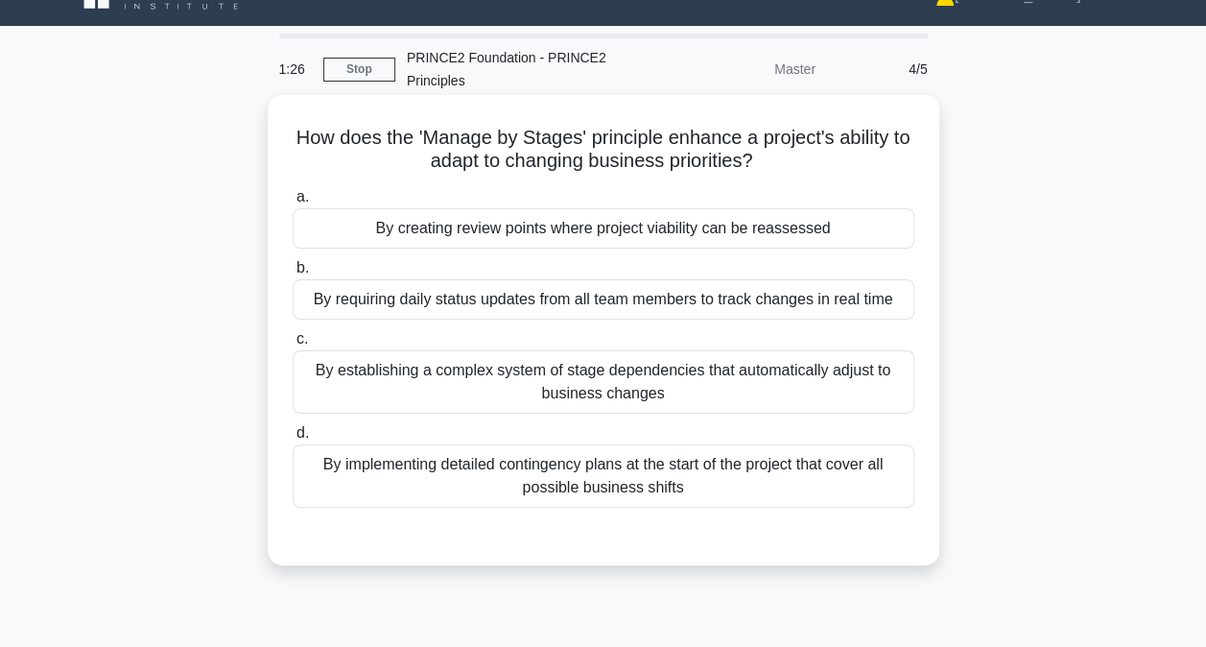
scroll to position [6, 0]
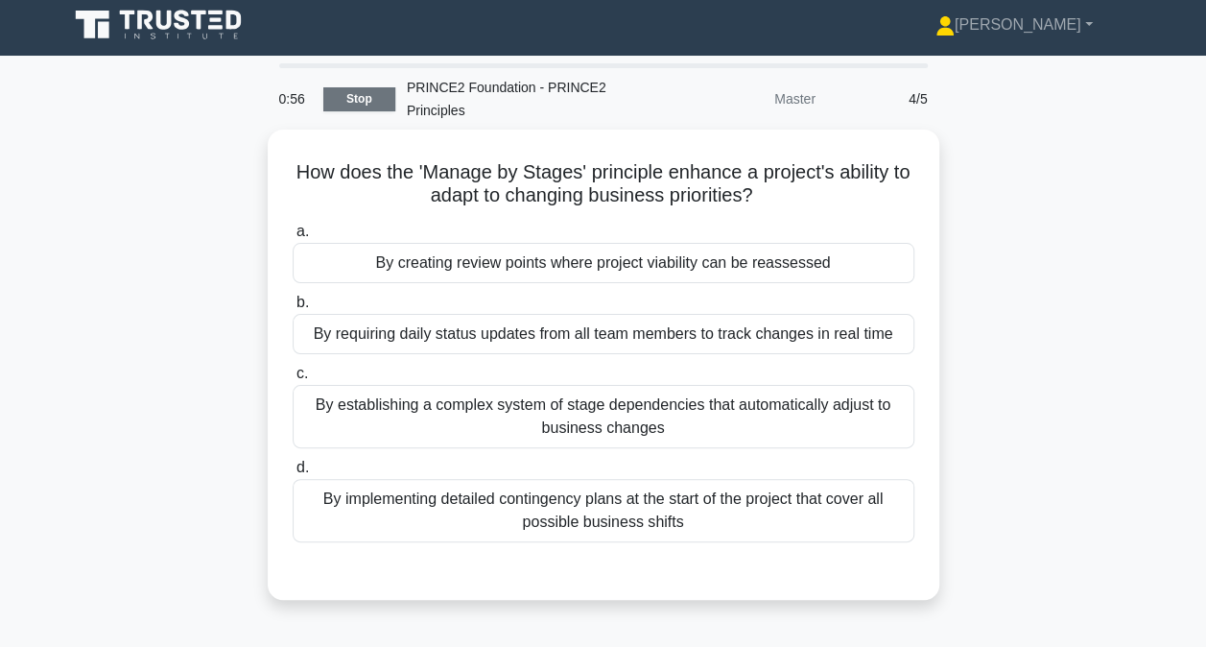
click at [376, 98] on link "Stop" at bounding box center [359, 99] width 72 height 24
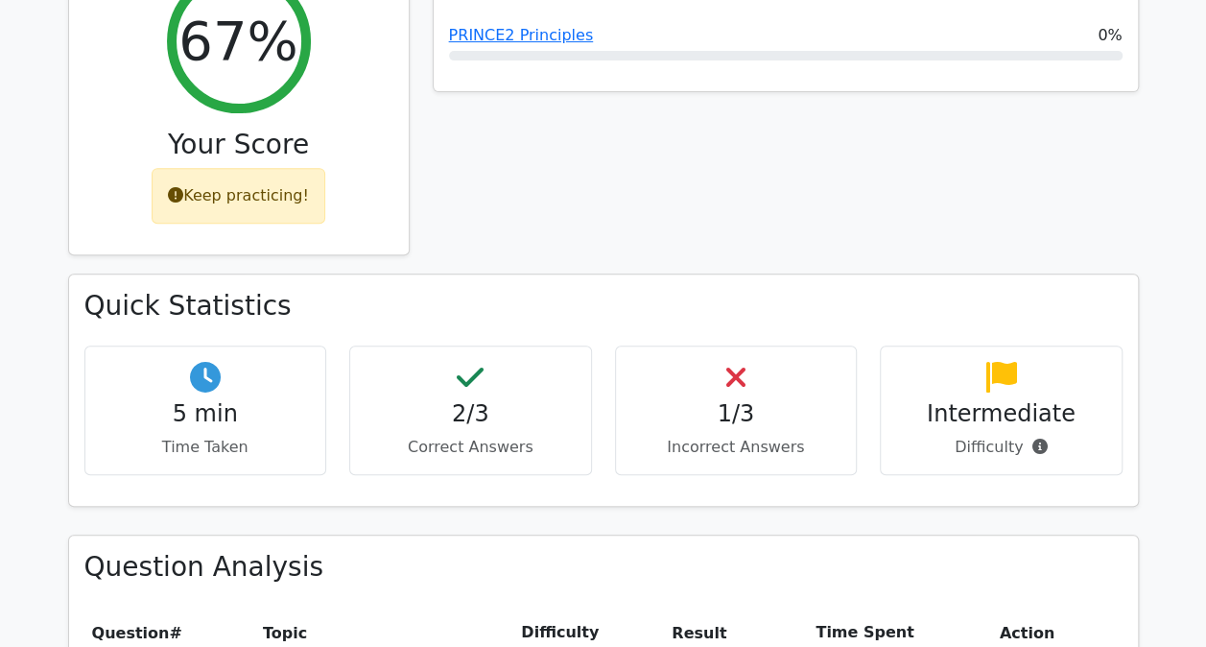
scroll to position [384, 0]
